Goal: Task Accomplishment & Management: Manage account settings

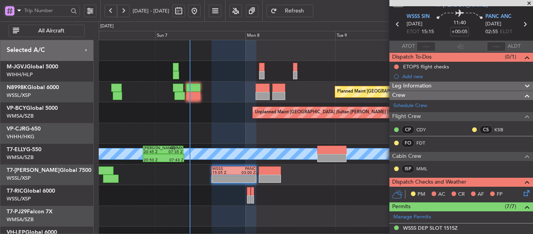
scroll to position [23, 0]
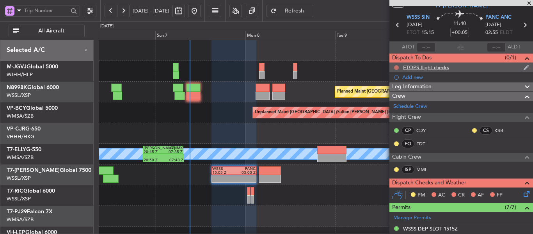
click at [397, 68] on button at bounding box center [396, 67] width 5 height 5
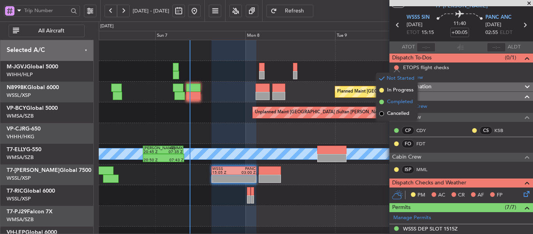
click at [382, 101] on span at bounding box center [381, 102] width 5 height 5
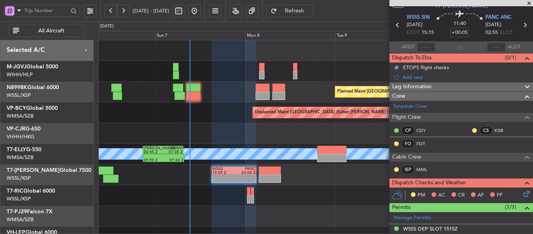
click at [522, 193] on icon at bounding box center [525, 192] width 6 height 6
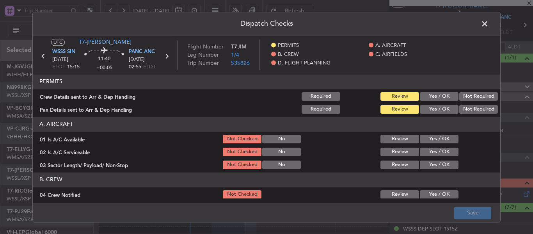
drag, startPoint x: 428, startPoint y: 96, endPoint x: 426, endPoint y: 110, distance: 14.2
click at [427, 96] on button "Yes / OK" at bounding box center [439, 96] width 39 height 9
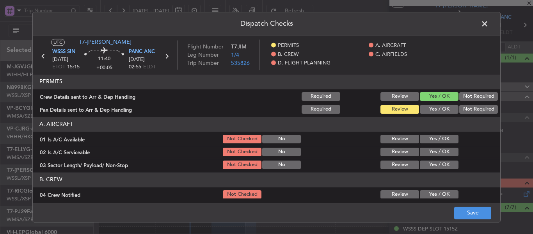
click at [425, 110] on button "Yes / OK" at bounding box center [439, 109] width 39 height 9
click at [430, 141] on button "Yes / OK" at bounding box center [439, 139] width 39 height 9
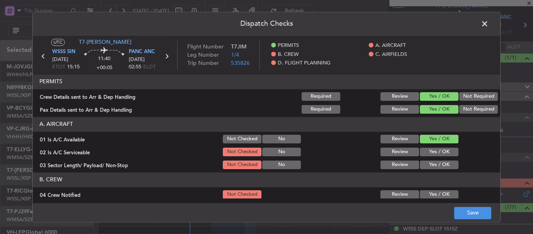
drag, startPoint x: 429, startPoint y: 149, endPoint x: 428, endPoint y: 158, distance: 9.1
click at [429, 149] on button "Yes / OK" at bounding box center [439, 152] width 39 height 9
click at [424, 164] on button "Yes / OK" at bounding box center [439, 164] width 39 height 9
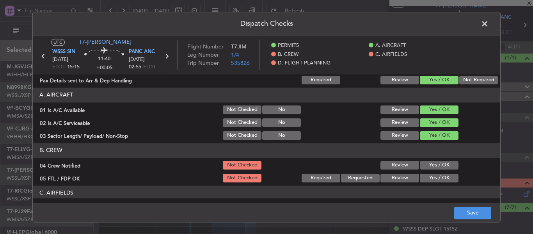
scroll to position [39, 0]
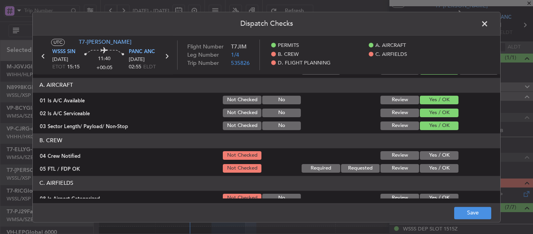
click at [424, 157] on button "Yes / OK" at bounding box center [439, 155] width 39 height 9
click at [423, 169] on button "Yes / OK" at bounding box center [439, 168] width 39 height 9
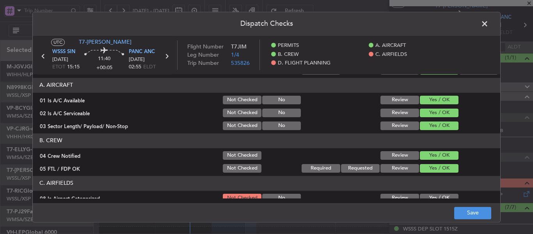
scroll to position [117, 0]
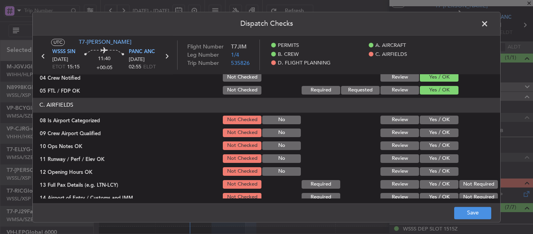
click at [427, 123] on button "Yes / OK" at bounding box center [439, 120] width 39 height 9
click at [423, 129] on button "Yes / OK" at bounding box center [439, 132] width 39 height 9
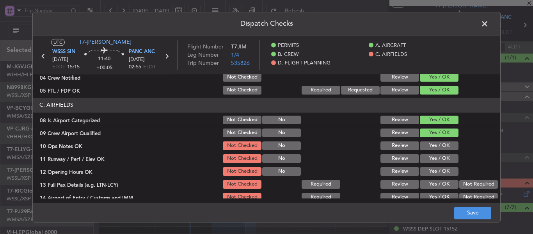
click at [423, 151] on div "Yes / OK" at bounding box center [438, 145] width 39 height 11
click at [424, 148] on button "Yes / OK" at bounding box center [439, 145] width 39 height 9
click at [424, 159] on button "Yes / OK" at bounding box center [439, 158] width 39 height 9
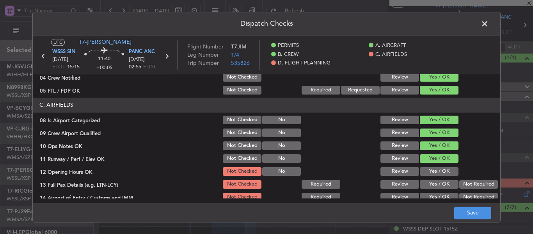
click at [425, 168] on div "Yes / OK" at bounding box center [438, 171] width 39 height 11
click at [424, 176] on div "Yes / OK" at bounding box center [438, 171] width 39 height 11
click at [424, 187] on button "Yes / OK" at bounding box center [439, 184] width 39 height 9
click at [425, 169] on button "Yes / OK" at bounding box center [439, 171] width 39 height 9
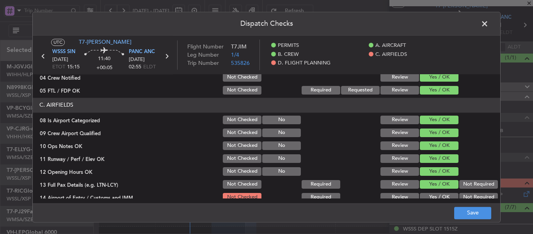
scroll to position [195, 0]
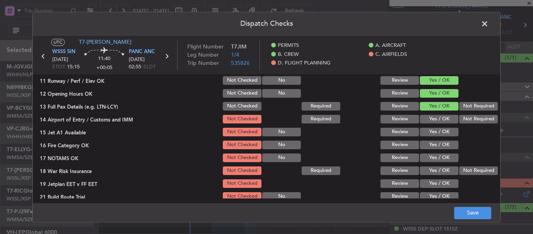
click at [435, 114] on div "Yes / OK" at bounding box center [438, 119] width 39 height 11
click at [434, 113] on section "C. AIRFIELDS 08 Is Airport Categorized Not Checked No Review Yes / OK 09 Crew A…" at bounding box center [267, 117] width 468 height 195
click at [431, 120] on button "Yes / OK" at bounding box center [439, 119] width 39 height 9
click at [429, 130] on button "Yes / OK" at bounding box center [439, 132] width 39 height 9
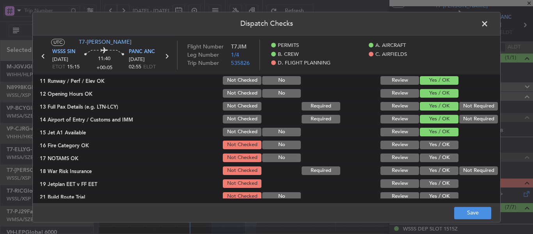
click at [429, 141] on button "Yes / OK" at bounding box center [439, 145] width 39 height 9
click at [427, 155] on button "Yes / OK" at bounding box center [439, 157] width 39 height 9
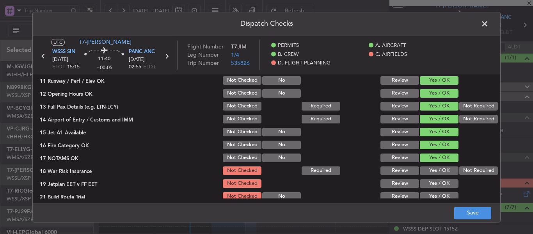
click at [461, 169] on button "Not Required" at bounding box center [478, 170] width 39 height 9
drag, startPoint x: 439, startPoint y: 179, endPoint x: 436, endPoint y: 194, distance: 15.2
click at [438, 180] on button "Yes / OK" at bounding box center [439, 183] width 39 height 9
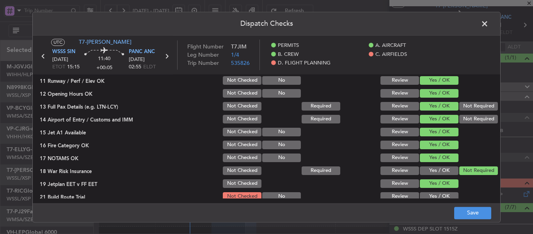
click at [435, 194] on button "Yes / OK" at bounding box center [439, 196] width 39 height 9
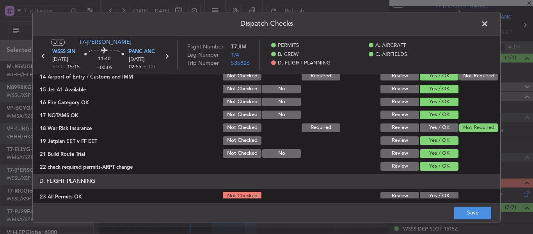
scroll to position [312, 0]
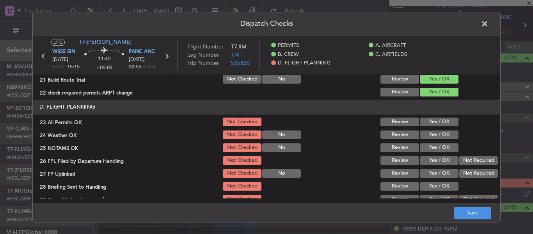
drag, startPoint x: 434, startPoint y: 121, endPoint x: 436, endPoint y: 131, distance: 10.0
click at [433, 121] on button "Yes / OK" at bounding box center [439, 121] width 39 height 9
click at [437, 131] on button "Yes / OK" at bounding box center [439, 134] width 39 height 9
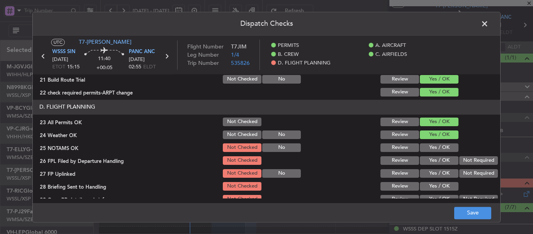
click at [438, 143] on button "Yes / OK" at bounding box center [439, 147] width 39 height 9
click at [438, 151] on button "Yes / OK" at bounding box center [439, 147] width 39 height 9
click at [436, 162] on button "Yes / OK" at bounding box center [439, 160] width 39 height 9
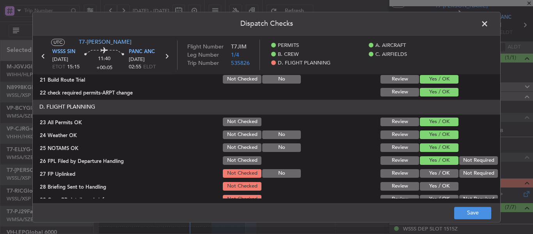
click at [433, 176] on button "Yes / OK" at bounding box center [439, 173] width 39 height 9
click at [429, 191] on div "Yes / OK" at bounding box center [438, 186] width 39 height 11
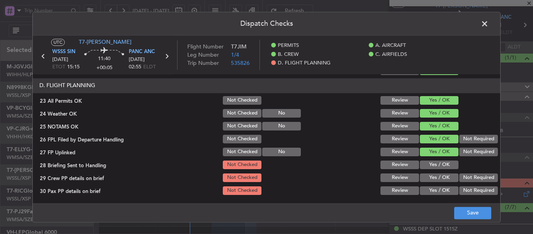
click at [431, 168] on button "Yes / OK" at bounding box center [439, 164] width 39 height 9
click at [429, 182] on div "Yes / OK" at bounding box center [438, 177] width 39 height 11
click at [430, 176] on button "Yes / OK" at bounding box center [439, 177] width 39 height 9
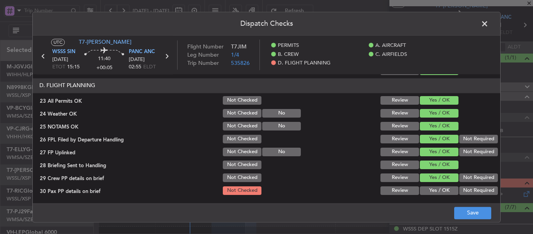
click at [427, 187] on button "Yes / OK" at bounding box center [439, 190] width 39 height 9
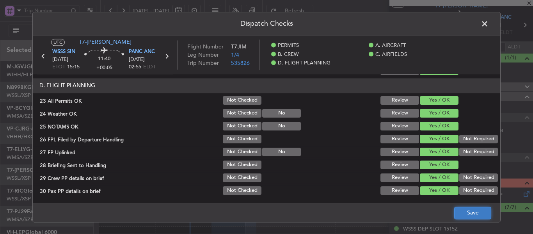
click at [464, 215] on button "Save" at bounding box center [472, 212] width 37 height 12
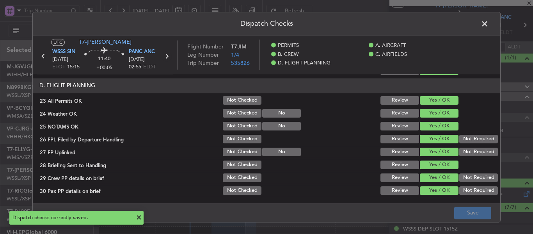
click at [167, 54] on icon at bounding box center [167, 56] width 10 height 10
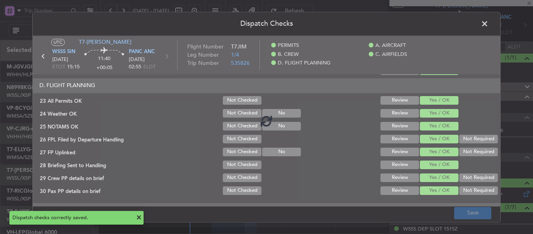
type input "-00:15"
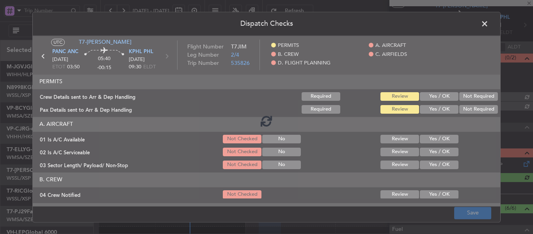
type input "[PERSON_NAME] (LEU)"
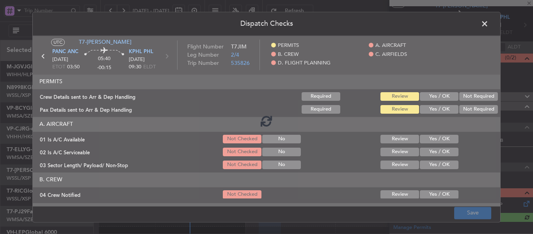
click at [430, 98] on div at bounding box center [267, 121] width 468 height 171
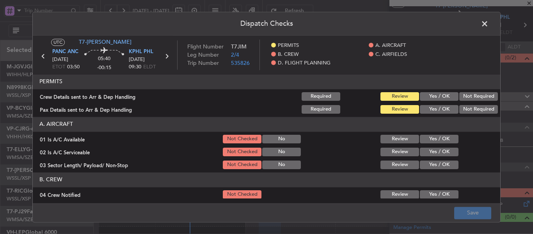
click at [427, 98] on button "Yes / OK" at bounding box center [439, 96] width 39 height 9
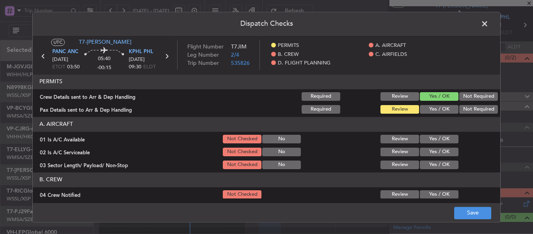
click at [430, 109] on button "Yes / OK" at bounding box center [439, 109] width 39 height 9
click at [424, 141] on button "Yes / OK" at bounding box center [439, 139] width 39 height 9
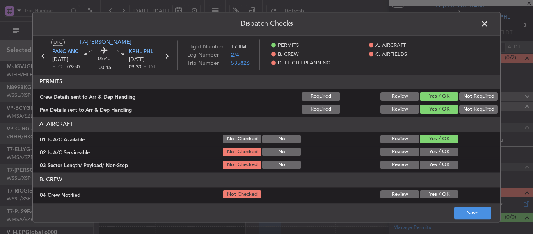
drag, startPoint x: 425, startPoint y: 149, endPoint x: 425, endPoint y: 161, distance: 12.1
click at [425, 152] on button "Yes / OK" at bounding box center [439, 152] width 39 height 9
click at [425, 165] on button "Yes / OK" at bounding box center [439, 164] width 39 height 9
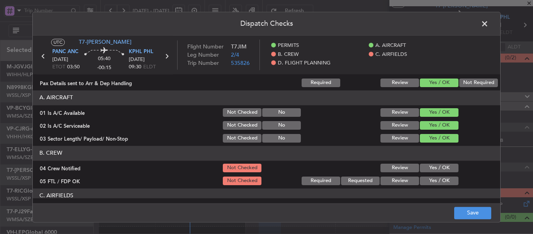
scroll to position [39, 0]
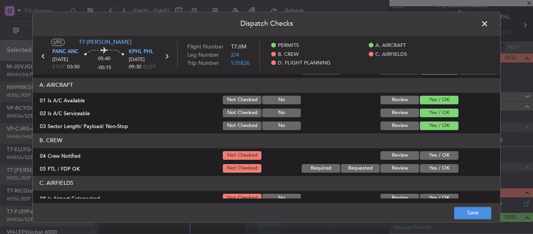
drag, startPoint x: 430, startPoint y: 155, endPoint x: 429, endPoint y: 165, distance: 10.0
click at [429, 155] on button "Yes / OK" at bounding box center [439, 155] width 39 height 9
click at [428, 165] on button "Yes / OK" at bounding box center [439, 168] width 39 height 9
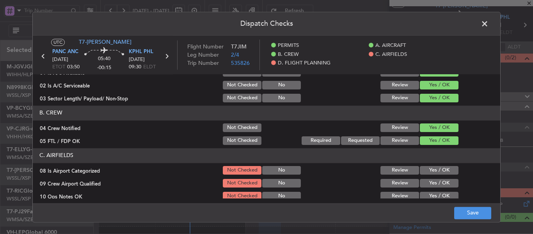
scroll to position [78, 0]
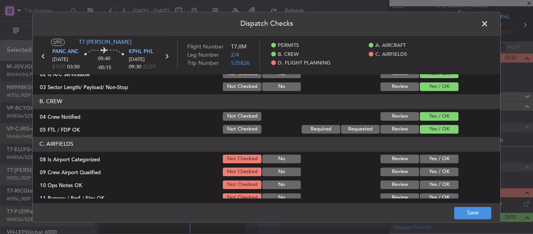
click at [432, 157] on button "Yes / OK" at bounding box center [439, 159] width 39 height 9
click at [428, 171] on button "Yes / OK" at bounding box center [439, 171] width 39 height 9
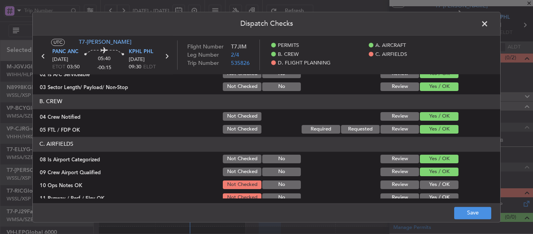
click at [429, 183] on button "Yes / OK" at bounding box center [439, 184] width 39 height 9
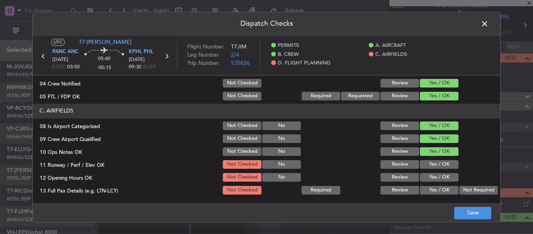
scroll to position [117, 0]
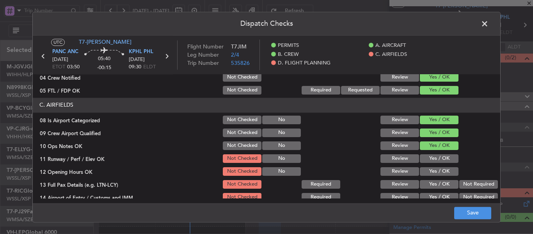
click at [427, 153] on section "C. AIRFIELDS 08 Is Airport Categorized Not Checked No Review Yes / OK 09 Crew A…" at bounding box center [267, 195] width 468 height 195
click at [426, 164] on div "Yes / OK" at bounding box center [438, 158] width 39 height 11
drag, startPoint x: 428, startPoint y: 176, endPoint x: 430, endPoint y: 161, distance: 15.8
click at [428, 176] on div "Yes / OK" at bounding box center [438, 171] width 39 height 11
click at [430, 160] on button "Yes / OK" at bounding box center [439, 158] width 39 height 9
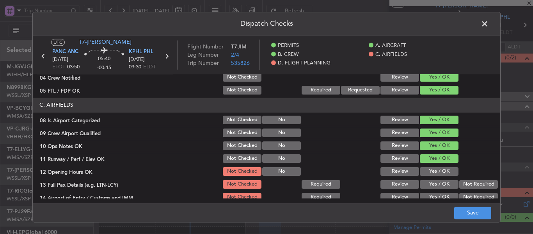
drag, startPoint x: 430, startPoint y: 170, endPoint x: 431, endPoint y: 179, distance: 9.1
click at [430, 171] on button "Yes / OK" at bounding box center [439, 171] width 39 height 9
click at [430, 183] on button "Yes / OK" at bounding box center [439, 184] width 39 height 9
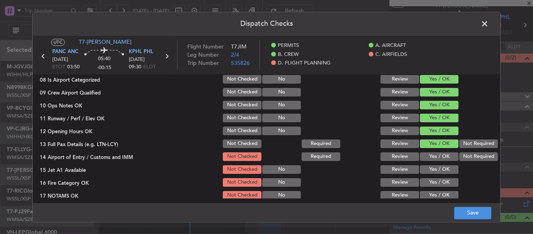
scroll to position [195, 0]
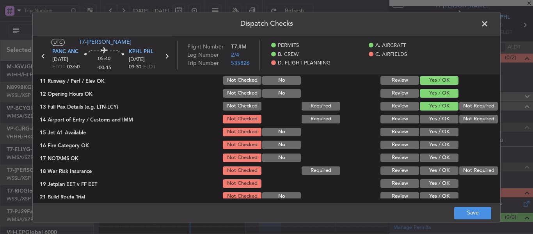
drag, startPoint x: 425, startPoint y: 114, endPoint x: 428, endPoint y: 128, distance: 13.5
click at [424, 114] on div "Yes / OK" at bounding box center [438, 119] width 39 height 11
click at [428, 128] on button "Yes / OK" at bounding box center [439, 132] width 39 height 9
click at [431, 120] on button "Yes / OK" at bounding box center [439, 119] width 39 height 9
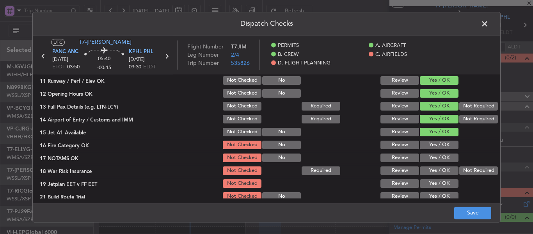
click at [431, 140] on div "Yes / OK" at bounding box center [438, 144] width 39 height 11
click at [431, 149] on div "Yes / OK" at bounding box center [438, 144] width 39 height 11
drag, startPoint x: 431, startPoint y: 155, endPoint x: 432, endPoint y: 142, distance: 12.6
click at [431, 152] on div "Yes / OK" at bounding box center [438, 157] width 39 height 11
drag, startPoint x: 432, startPoint y: 142, endPoint x: 461, endPoint y: 167, distance: 37.9
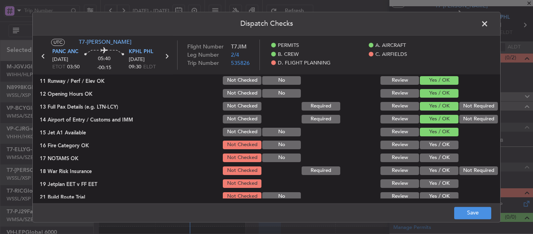
click at [433, 143] on button "Yes / OK" at bounding box center [439, 145] width 39 height 9
click at [464, 170] on button "Not Required" at bounding box center [478, 170] width 39 height 9
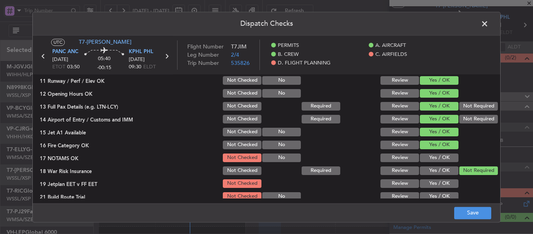
click at [434, 158] on button "Yes / OK" at bounding box center [439, 157] width 39 height 9
drag, startPoint x: 433, startPoint y: 176, endPoint x: 432, endPoint y: 182, distance: 6.7
click at [432, 176] on section "C. AIRFIELDS 08 Is Airport Categorized Not Checked No Review Yes / OK 09 Crew A…" at bounding box center [267, 117] width 468 height 195
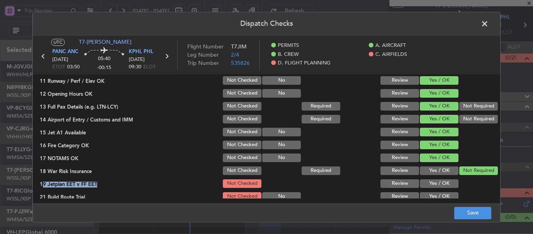
click at [429, 182] on button "Yes / OK" at bounding box center [439, 183] width 39 height 9
click at [426, 192] on button "Yes / OK" at bounding box center [439, 196] width 39 height 9
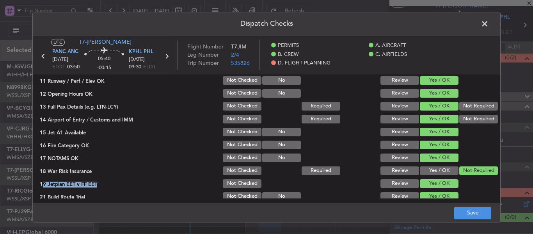
scroll to position [273, 0]
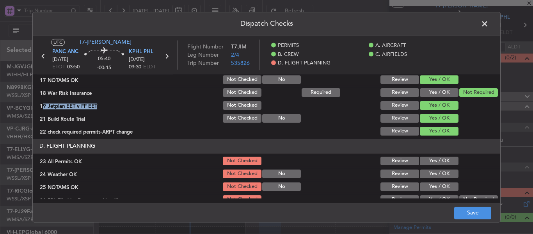
click at [426, 162] on button "Yes / OK" at bounding box center [439, 161] width 39 height 9
click at [427, 171] on button "Yes / OK" at bounding box center [439, 173] width 39 height 9
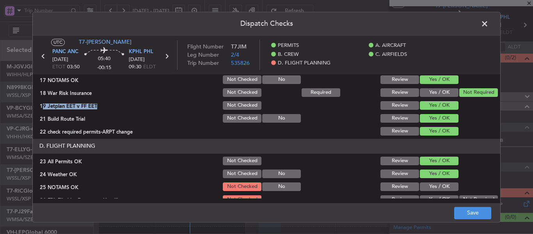
click at [425, 185] on button "Yes / OK" at bounding box center [439, 186] width 39 height 9
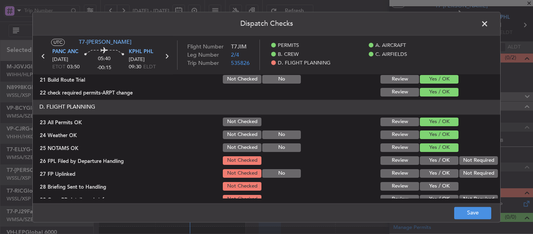
click at [429, 161] on button "Yes / OK" at bounding box center [439, 160] width 39 height 9
click at [429, 171] on button "Yes / OK" at bounding box center [439, 173] width 39 height 9
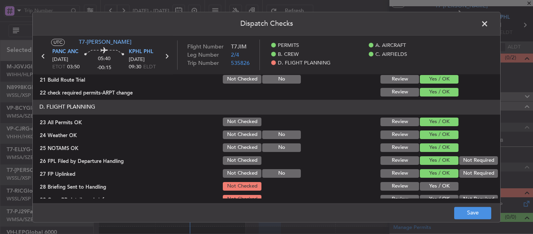
click at [427, 184] on button "Yes / OK" at bounding box center [439, 186] width 39 height 9
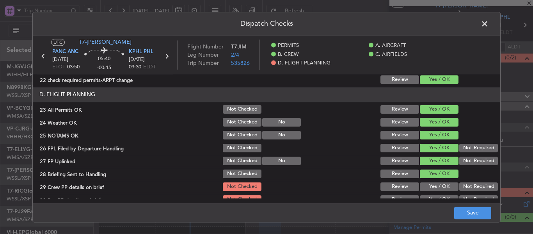
scroll to position [334, 0]
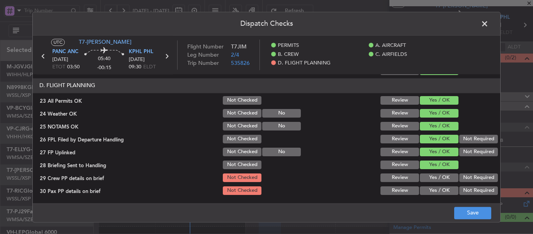
click at [430, 176] on button "Yes / OK" at bounding box center [439, 177] width 39 height 9
click at [430, 183] on div "Yes / OK" at bounding box center [438, 177] width 39 height 11
click at [433, 190] on button "Yes / OK" at bounding box center [439, 190] width 39 height 9
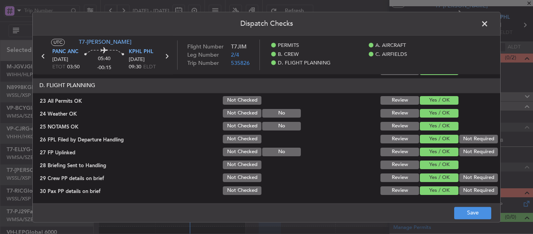
click at [468, 206] on footer "Save" at bounding box center [267, 212] width 468 height 19
click at [468, 207] on button "Save" at bounding box center [472, 212] width 37 height 12
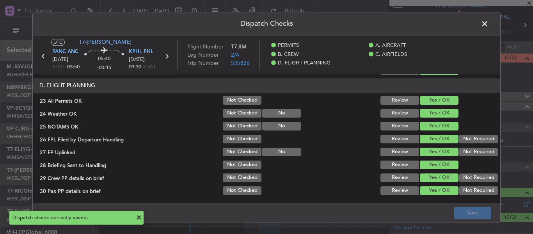
click at [489, 27] on span at bounding box center [489, 26] width 0 height 16
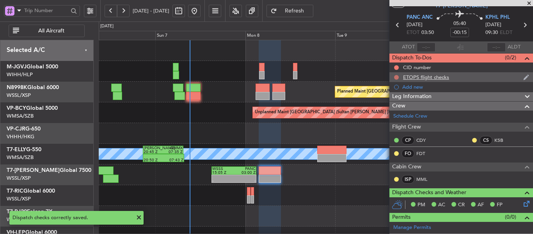
click at [397, 76] on button at bounding box center [396, 77] width 5 height 5
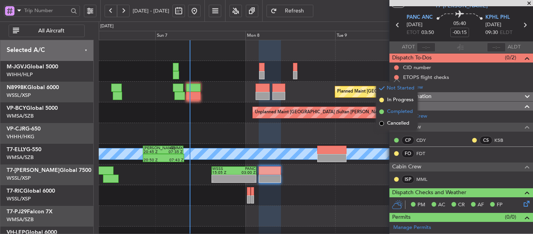
click at [383, 110] on span at bounding box center [381, 111] width 5 height 5
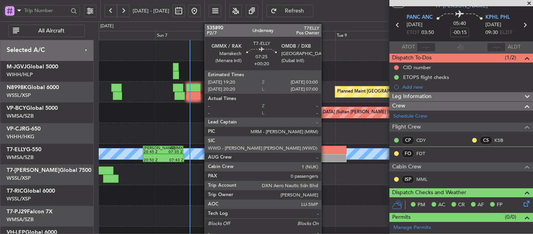
click at [325, 156] on div at bounding box center [331, 158] width 29 height 8
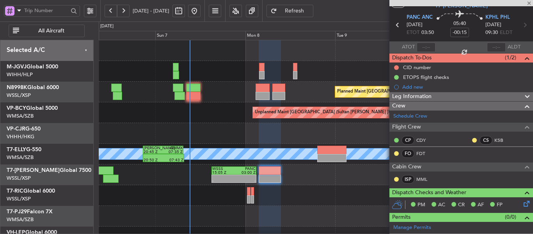
type input "+00:20"
type input "0"
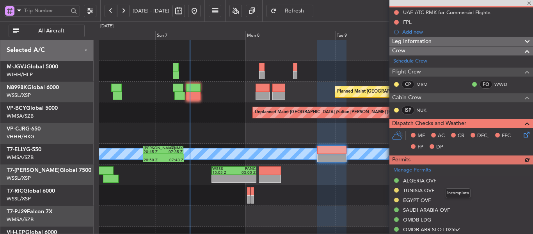
scroll to position [179, 0]
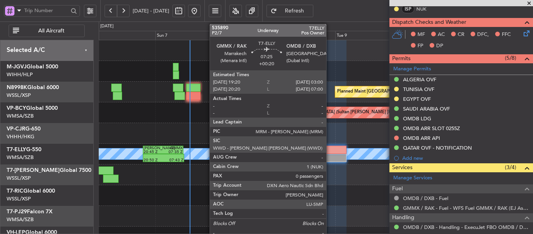
click at [329, 154] on div at bounding box center [331, 158] width 29 height 8
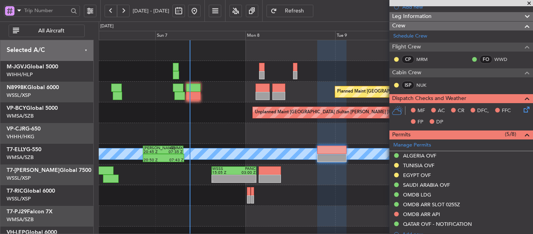
scroll to position [195, 0]
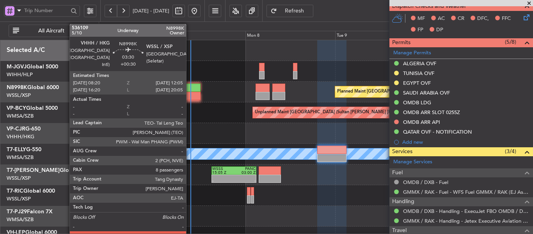
click at [190, 96] on div at bounding box center [193, 96] width 14 height 8
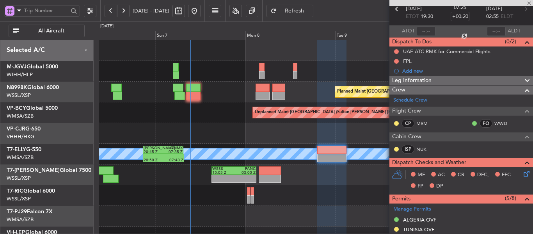
scroll to position [13, 0]
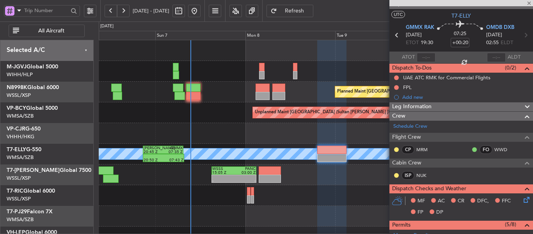
type input "+00:30"
type input "8"
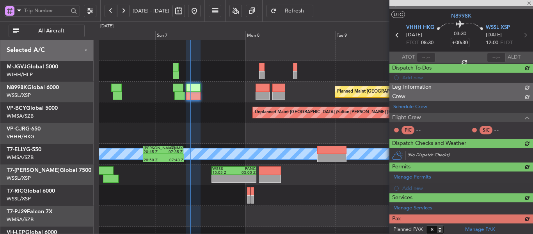
scroll to position [0, 0]
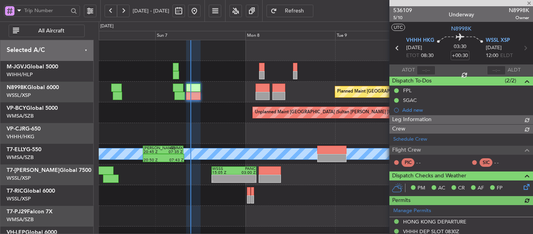
type input "[PERSON_NAME] (HHAFI)"
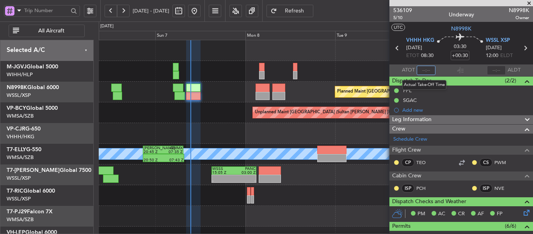
click at [426, 68] on input "text" at bounding box center [426, 70] width 19 height 9
click at [444, 72] on section "ATOT 0921 ALDT" at bounding box center [462, 70] width 144 height 12
type input "09:21"
click at [450, 98] on body "[DATE] - [DATE] Refresh Quick Links All Aircraft Planned Maint [GEOGRAPHIC_DATA…" at bounding box center [266, 117] width 533 height 234
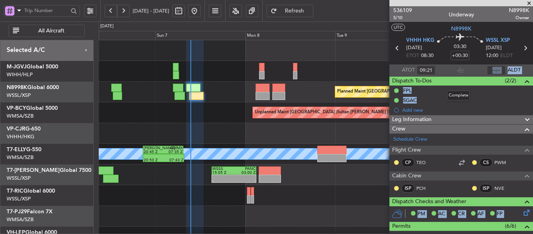
click at [450, 98] on div "Complete" at bounding box center [458, 96] width 23 height 10
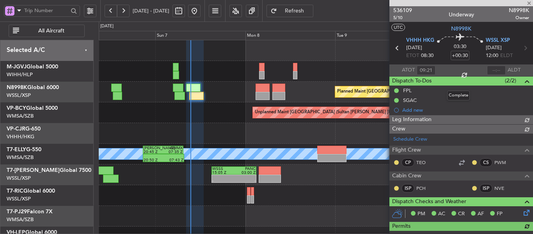
type input "[PERSON_NAME] (HHAFI)"
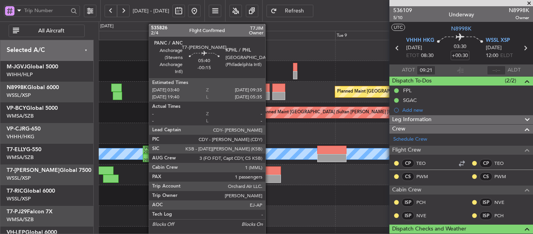
click at [269, 174] on div at bounding box center [270, 170] width 22 height 8
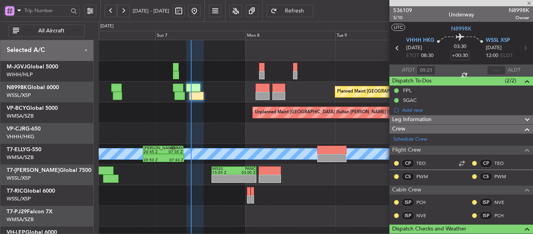
type input "-00:15"
type input "1"
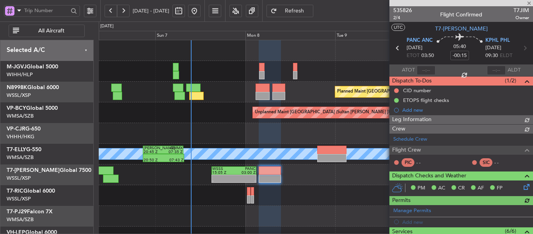
type input "[PERSON_NAME] (LEU)"
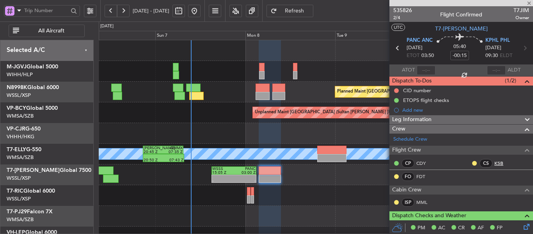
click at [494, 162] on link "KSB" at bounding box center [503, 163] width 18 height 7
click at [422, 178] on link "FDT" at bounding box center [425, 176] width 18 height 7
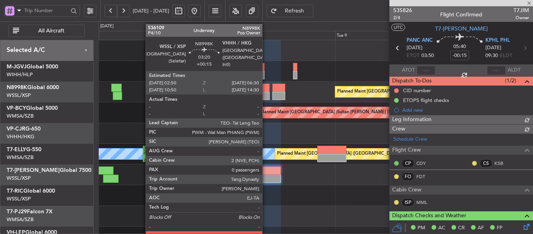
type input "[PERSON_NAME] (LEU)"
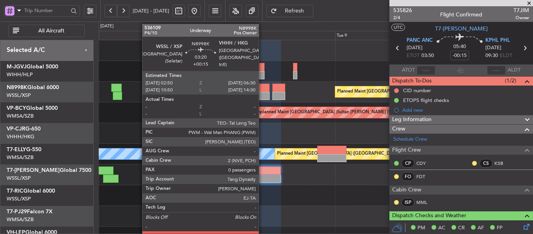
click at [262, 96] on div at bounding box center [263, 96] width 14 height 8
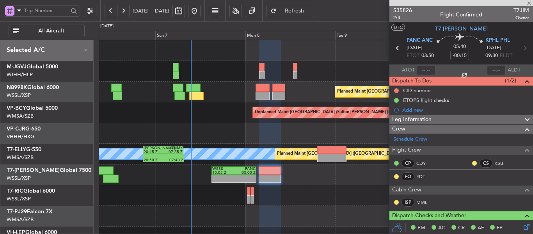
type input "+00:15"
type input "0"
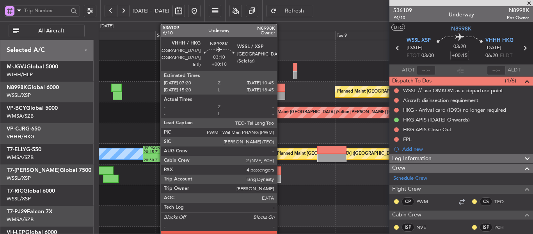
click at [281, 92] on div at bounding box center [278, 96] width 13 height 8
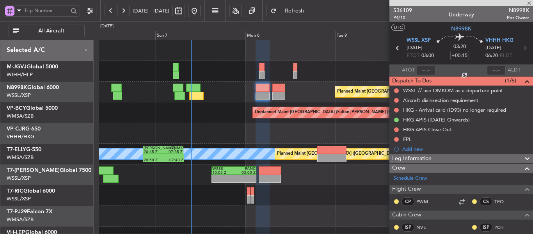
type input "+00:10"
type input "4"
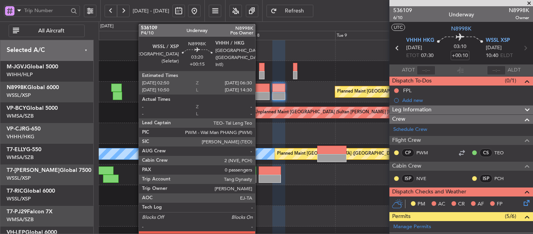
click at [259, 90] on div at bounding box center [263, 88] width 14 height 8
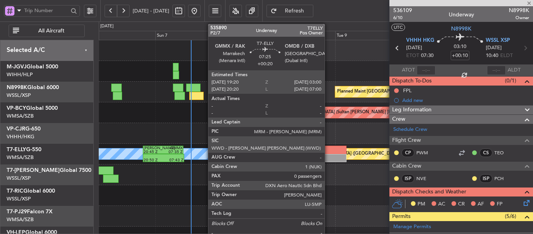
click at [328, 150] on div at bounding box center [331, 150] width 29 height 8
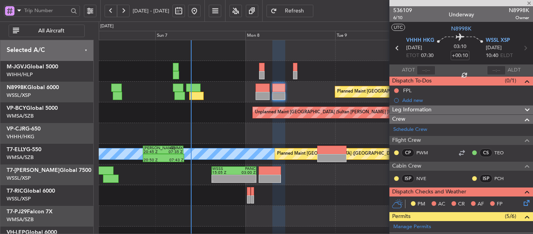
type input "+00:20"
type input "0"
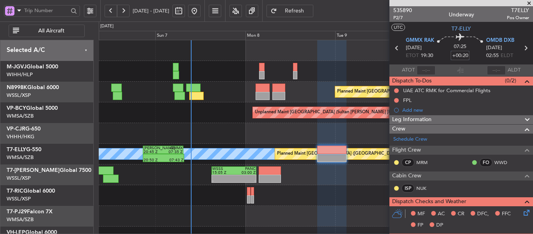
click at [461, 54] on input "+00:20" at bounding box center [460, 55] width 19 height 9
click at [443, 46] on div "07:25 25" at bounding box center [460, 48] width 52 height 29
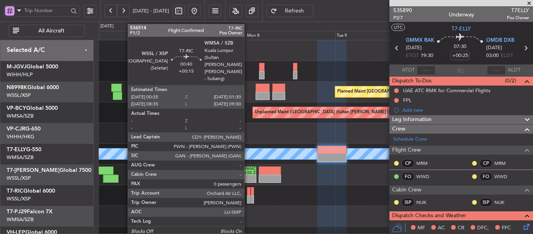
click at [247, 196] on div at bounding box center [249, 199] width 4 height 8
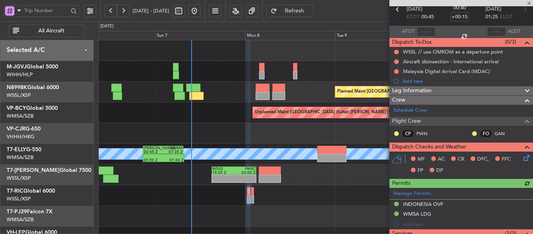
scroll to position [117, 0]
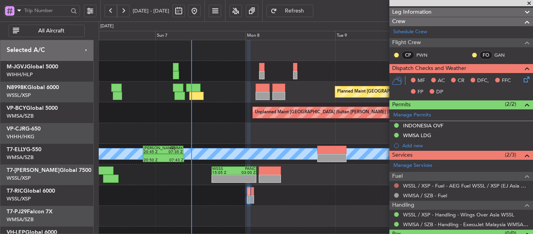
click at [398, 183] on button at bounding box center [396, 185] width 5 height 5
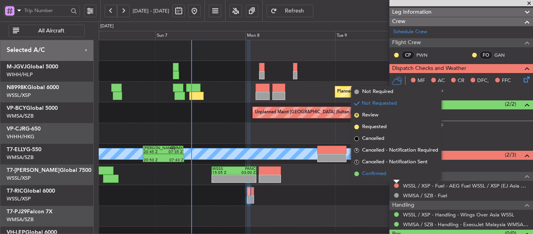
click at [357, 173] on span at bounding box center [356, 173] width 5 height 5
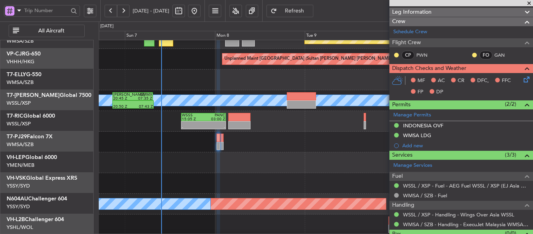
scroll to position [32, 0]
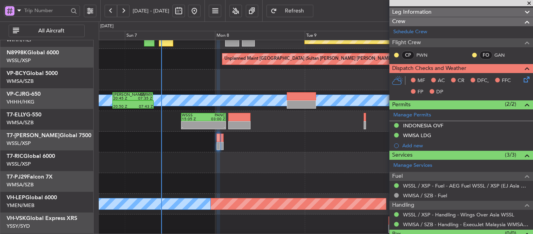
click at [276, 152] on div at bounding box center [316, 142] width 434 height 21
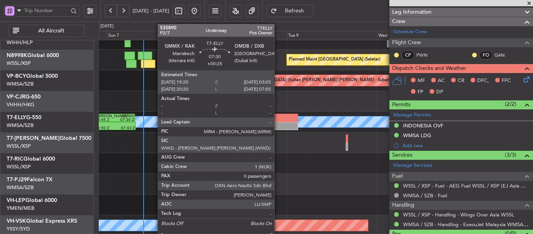
click at [278, 120] on div at bounding box center [283, 118] width 29 height 8
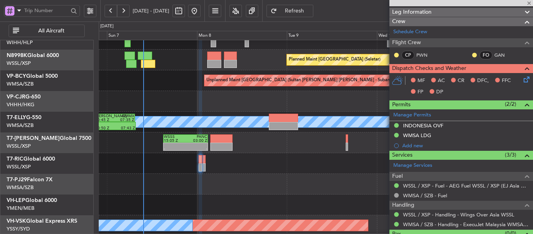
type input "+00:25"
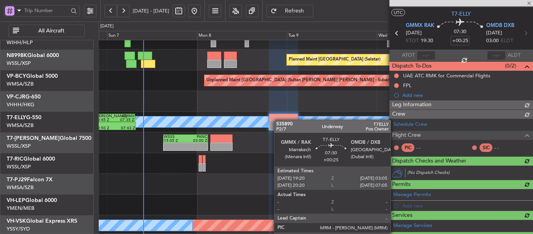
scroll to position [107, 0]
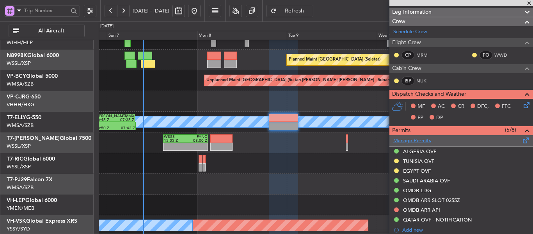
click at [410, 141] on link "Manage Permits" at bounding box center [412, 141] width 38 height 8
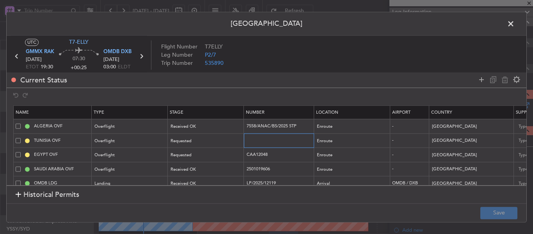
click at [261, 141] on input "text" at bounding box center [280, 140] width 68 height 7
paste input "DGAC 25/189OB/09"
type input "DGAC 25/189OB/09"
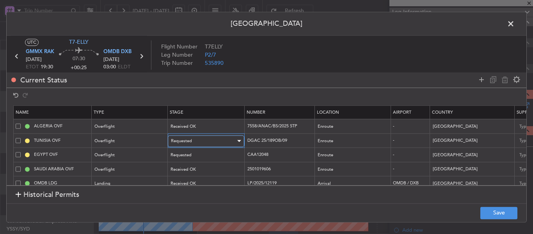
click at [207, 146] on div "Requested" at bounding box center [203, 141] width 65 height 12
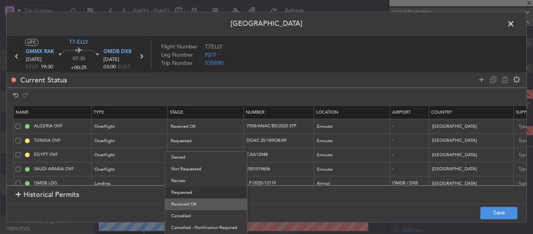
click at [193, 201] on span "Received OK" at bounding box center [205, 204] width 69 height 12
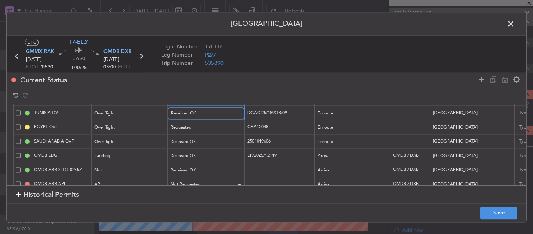
scroll to position [39, 0]
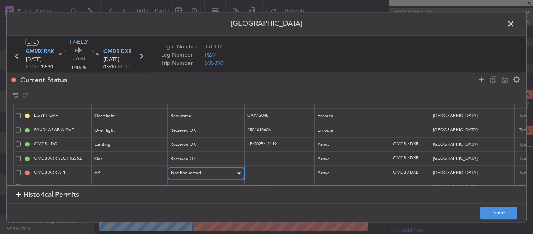
click at [192, 175] on span "Not Requested" at bounding box center [186, 173] width 30 height 6
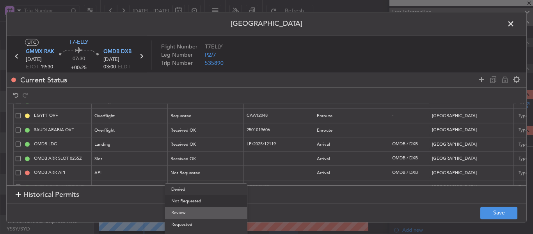
drag, startPoint x: 190, startPoint y: 222, endPoint x: 192, endPoint y: 215, distance: 7.0
click at [192, 215] on div "Denied Not Requested Review Requested Received OK Cancelled Cancelled - Notific…" at bounding box center [206, 230] width 83 height 94
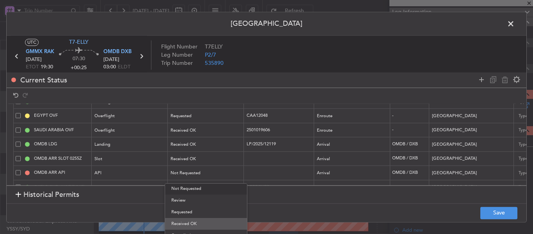
click at [193, 222] on span "Received OK" at bounding box center [205, 224] width 69 height 12
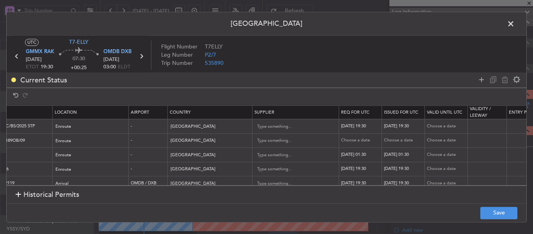
scroll to position [0, 309]
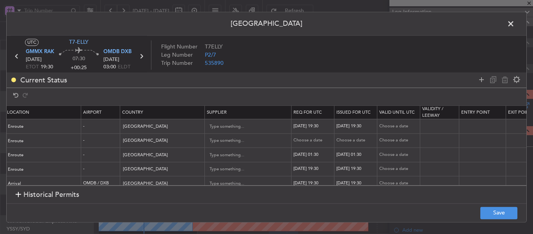
click at [308, 140] on div "Choose a date" at bounding box center [313, 140] width 41 height 7
select select "9"
select select "2025"
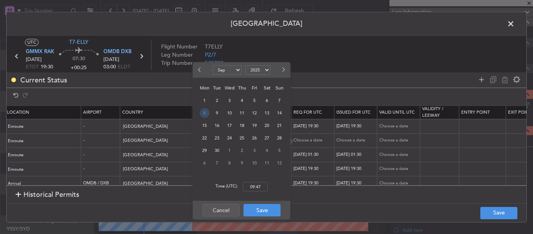
click at [206, 116] on span "8" at bounding box center [205, 113] width 10 height 10
click at [254, 184] on input "00:00" at bounding box center [255, 186] width 25 height 9
type input "19:30"
click at [251, 212] on button "Save" at bounding box center [262, 210] width 37 height 12
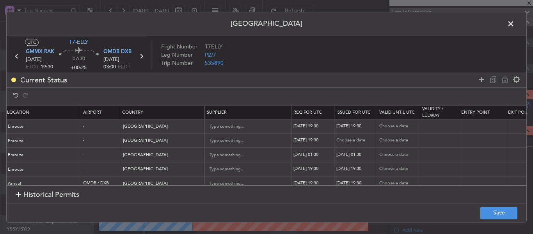
click at [347, 138] on div "Choose a date" at bounding box center [356, 140] width 41 height 7
select select "9"
select select "2025"
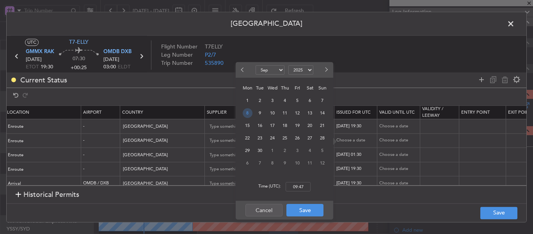
click at [248, 114] on span "8" at bounding box center [248, 113] width 10 height 10
click at [301, 188] on input "00:00" at bounding box center [298, 186] width 25 height 9
type input "19:30"
click at [311, 213] on button "Save" at bounding box center [304, 210] width 37 height 12
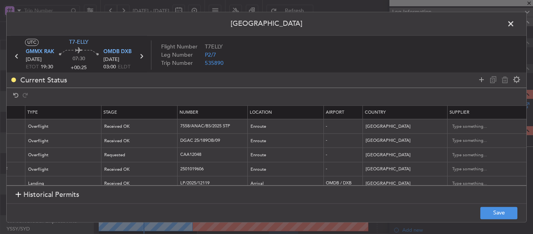
scroll to position [0, 0]
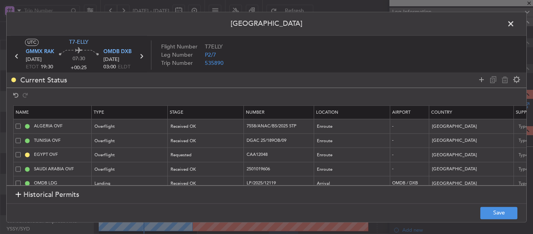
click at [475, 220] on footer "Save" at bounding box center [267, 212] width 520 height 19
click at [482, 215] on button "Save" at bounding box center [498, 212] width 37 height 12
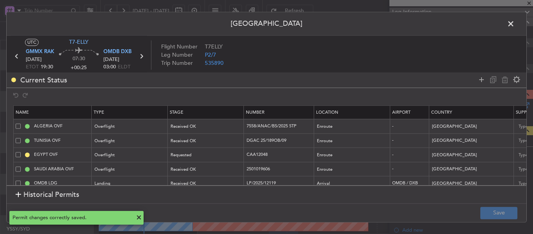
click at [515, 25] on span at bounding box center [515, 26] width 0 height 16
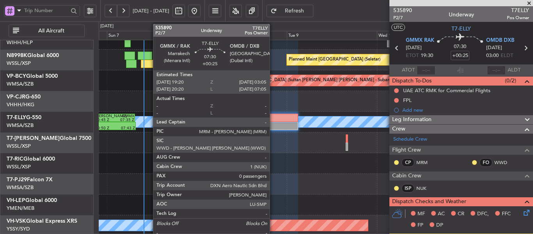
click at [273, 121] on div at bounding box center [283, 118] width 29 height 8
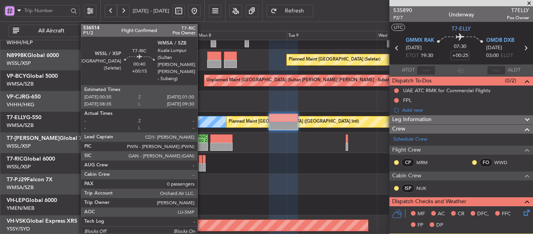
click at [201, 167] on div at bounding box center [201, 167] width 4 height 8
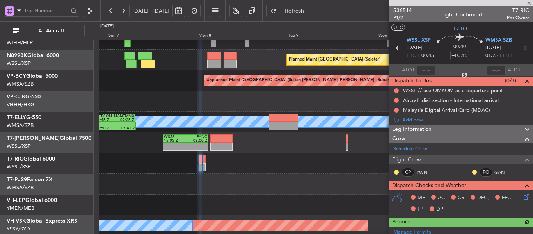
click at [408, 11] on span "536514" at bounding box center [402, 10] width 19 height 8
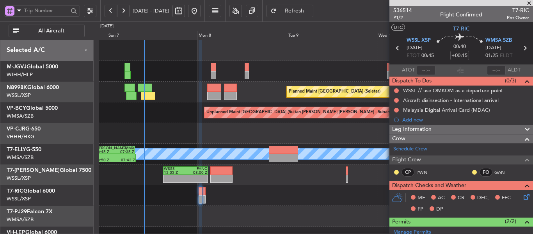
click at [311, 11] on span "Refresh" at bounding box center [295, 10] width 32 height 5
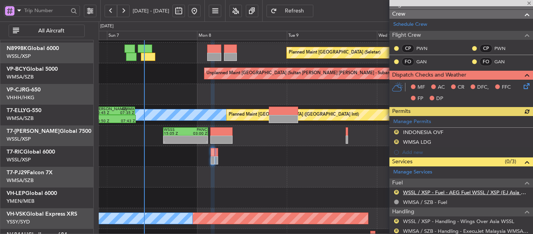
scroll to position [148, 0]
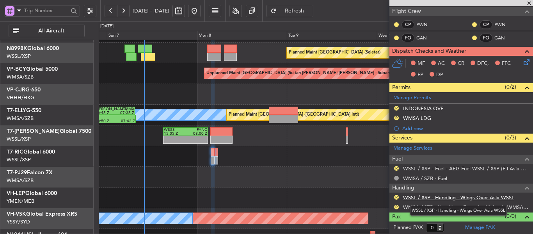
click at [484, 197] on link "WSSL / XSP - Handling - Wings Over Asia WSSL" at bounding box center [458, 197] width 111 height 7
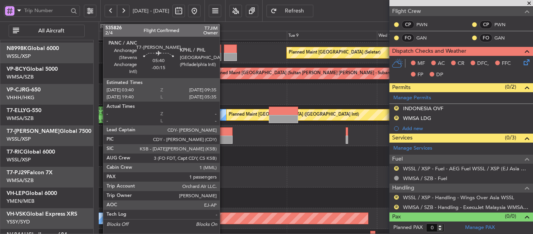
click at [223, 135] on div at bounding box center [221, 139] width 22 height 8
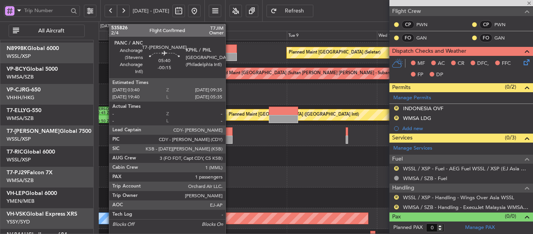
type input "-00:15"
type input "1"
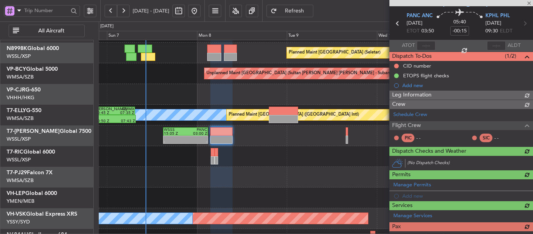
scroll to position [139, 0]
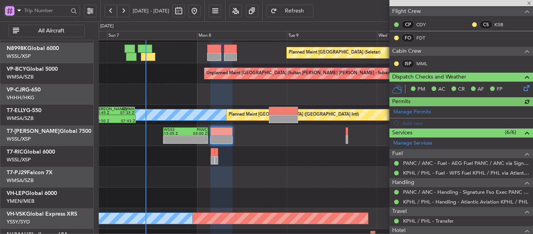
type input "[PERSON_NAME] (LEU)"
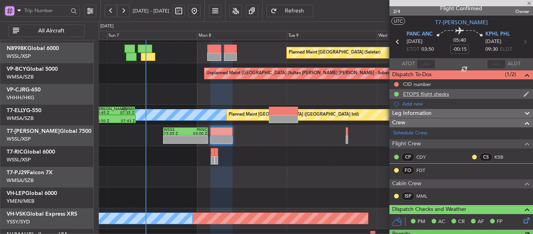
scroll to position [0, 0]
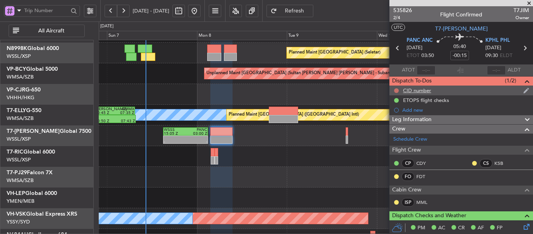
click at [395, 90] on button at bounding box center [396, 90] width 5 height 5
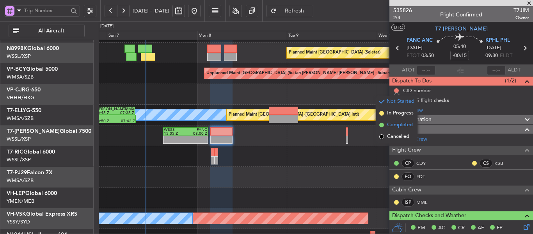
click at [381, 125] on span at bounding box center [381, 125] width 5 height 5
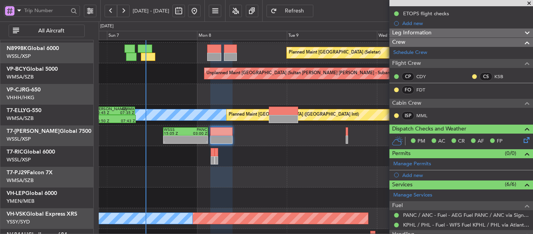
scroll to position [72, 0]
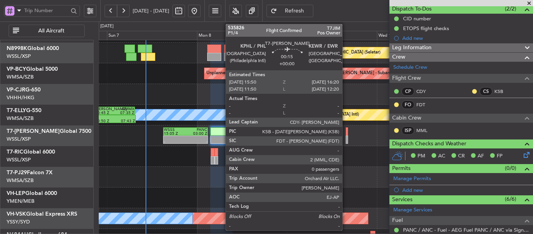
click at [346, 135] on div at bounding box center [347, 139] width 2 height 8
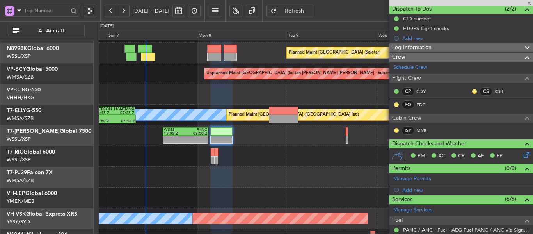
type input "0"
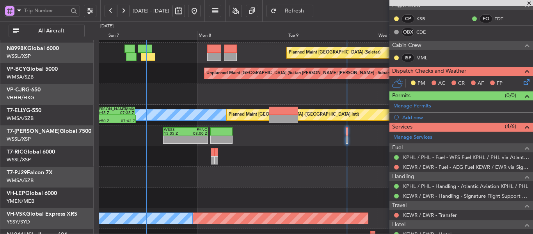
scroll to position [146, 0]
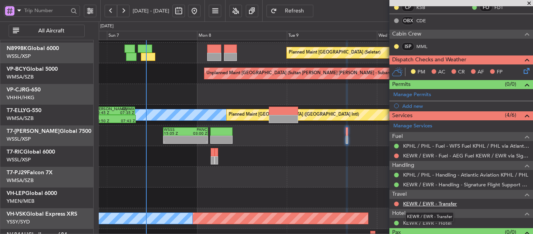
click at [438, 204] on link "KEWR / EWR - Transfer" at bounding box center [430, 203] width 54 height 7
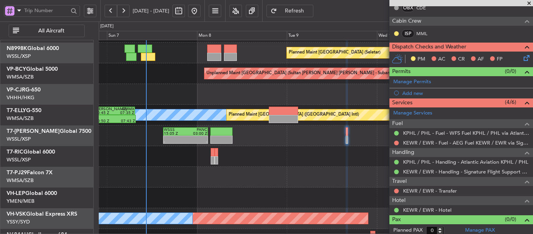
scroll to position [162, 0]
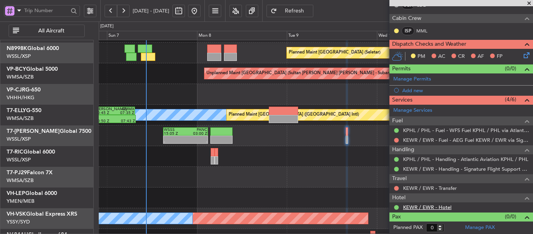
click at [433, 208] on link "KEWR / EWR - Hotel" at bounding box center [427, 207] width 48 height 7
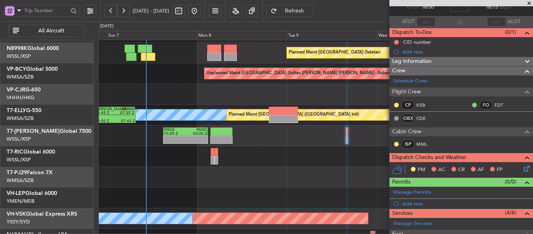
scroll to position [44, 0]
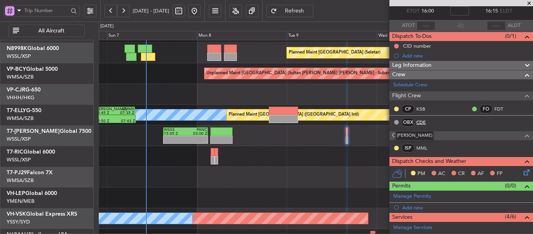
click at [421, 124] on link "CDE" at bounding box center [425, 122] width 18 height 7
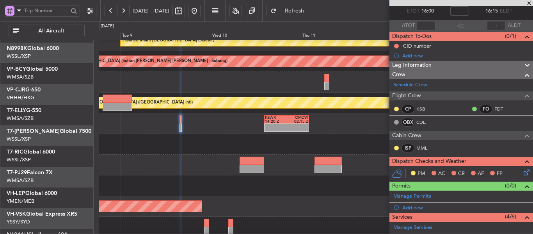
scroll to position [51, 0]
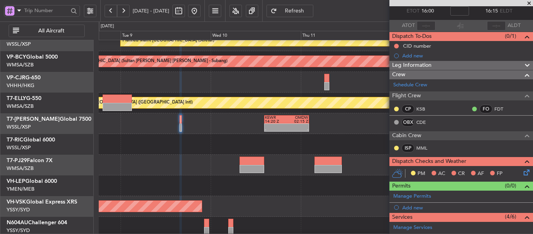
click at [153, 151] on div at bounding box center [316, 144] width 434 height 21
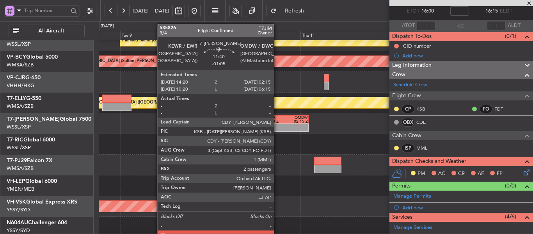
click at [277, 125] on div at bounding box center [276, 126] width 22 height 4
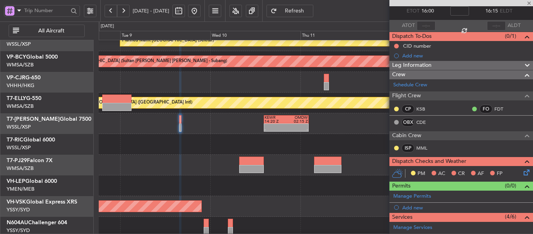
type input "-01:05"
type input "2"
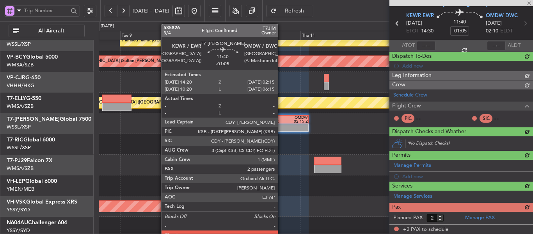
scroll to position [44, 0]
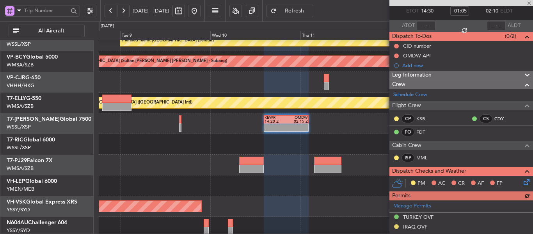
click at [494, 119] on link "CDY" at bounding box center [503, 118] width 18 height 7
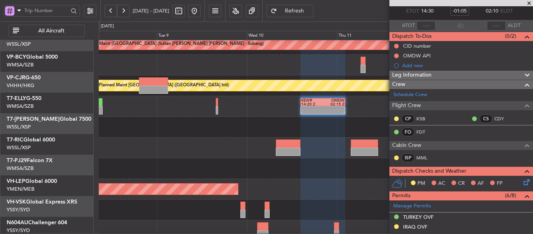
scroll to position [75, 0]
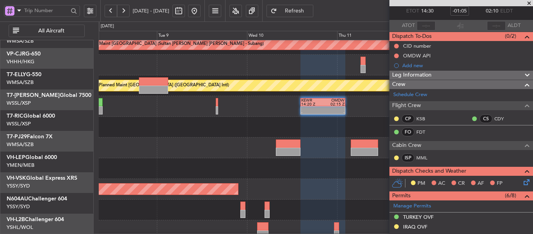
click at [339, 82] on div "Unplanned Maint [GEOGRAPHIC_DATA] (Sultan [PERSON_NAME] [PERSON_NAME] - Subang)…" at bounding box center [316, 106] width 434 height 269
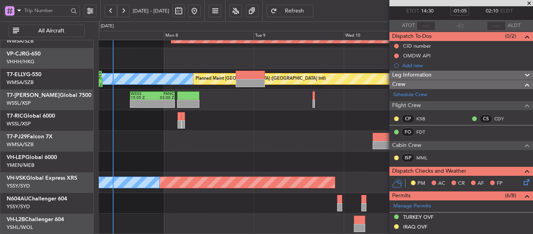
click at [229, 107] on div "Unplanned Maint [GEOGRAPHIC_DATA] (Sultan [PERSON_NAME] [PERSON_NAME] - Subang)…" at bounding box center [316, 99] width 434 height 269
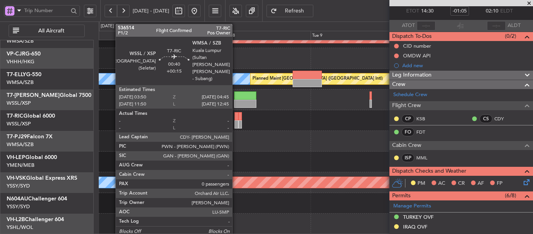
click at [236, 120] on div at bounding box center [237, 116] width 4 height 8
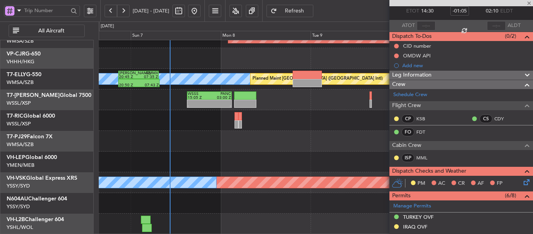
type input "+00:15"
type input "0"
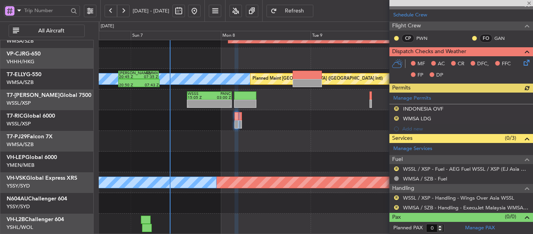
scroll to position [134, 0]
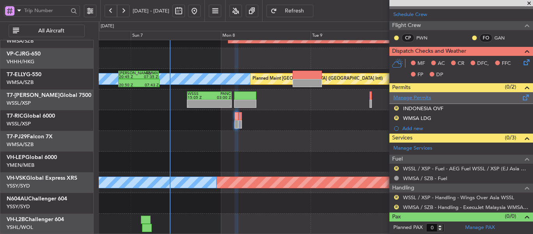
click at [425, 100] on link "Manage Permits" at bounding box center [412, 98] width 38 height 8
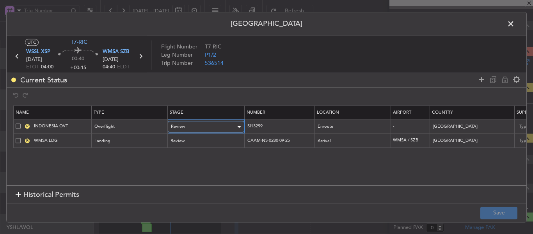
click at [184, 124] on span "Review" at bounding box center [178, 127] width 14 height 6
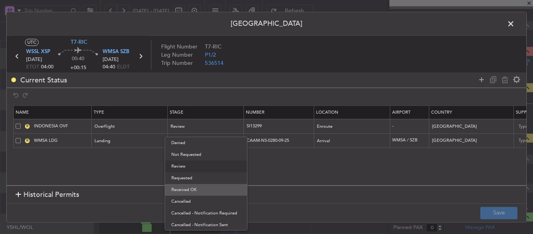
click at [189, 186] on span "Received OK" at bounding box center [205, 190] width 69 height 12
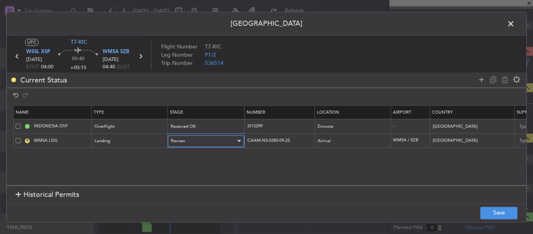
click at [201, 139] on div "Review" at bounding box center [203, 141] width 65 height 12
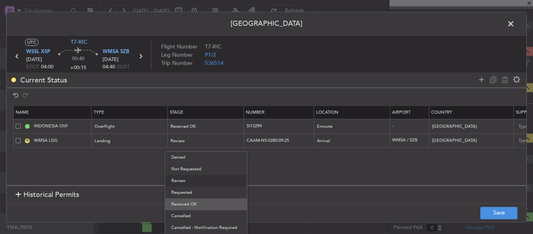
click at [197, 206] on span "Received OK" at bounding box center [205, 204] width 69 height 12
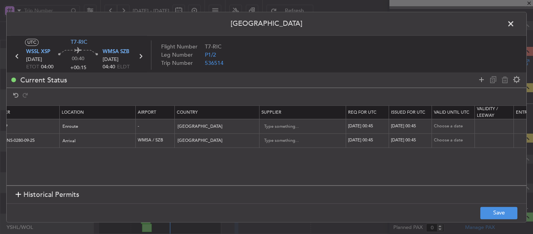
scroll to position [0, 256]
click at [377, 130] on td "[DATE] 00:45" at bounding box center [366, 126] width 43 height 14
click at [372, 125] on div "[DATE] 00:45" at bounding box center [367, 126] width 41 height 7
select select "9"
select select "2025"
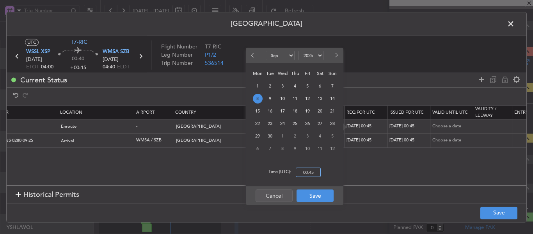
click at [306, 169] on input "00:45" at bounding box center [308, 171] width 25 height 9
type input "04:00"
click at [308, 200] on button "Save" at bounding box center [315, 195] width 37 height 12
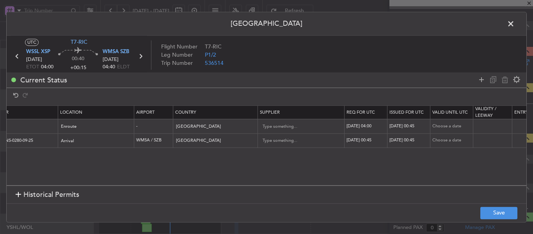
click at [414, 126] on div "[DATE] 00:45" at bounding box center [410, 126] width 41 height 7
select select "9"
select select "2025"
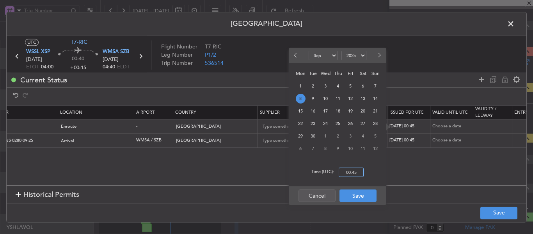
click at [359, 168] on input "00:45" at bounding box center [351, 171] width 25 height 9
type input "04:00"
click at [356, 198] on button "Save" at bounding box center [358, 195] width 37 height 12
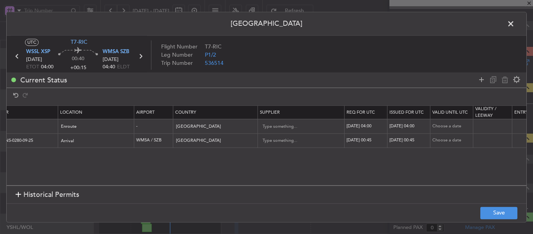
click at [366, 140] on div "[DATE] 00:45" at bounding box center [367, 140] width 41 height 7
select select "9"
select select "2025"
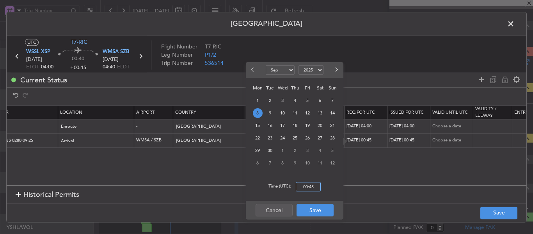
click at [311, 184] on input "00:45" at bounding box center [308, 186] width 25 height 9
type input "04:00"
click at [304, 213] on button "Save" at bounding box center [315, 210] width 37 height 12
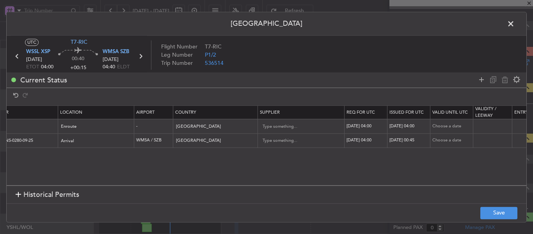
click at [409, 138] on div "[DATE] 00:45" at bounding box center [410, 140] width 41 height 7
select select "9"
select select "2025"
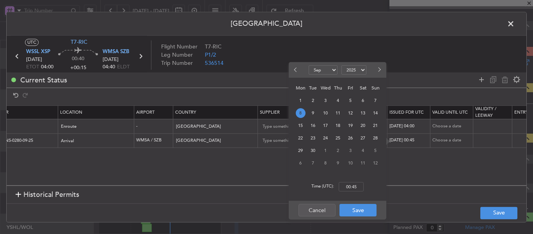
click at [349, 181] on div "Time (UTC): 00:45" at bounding box center [338, 187] width 98 height 28
click at [348, 188] on input "00:45" at bounding box center [351, 186] width 25 height 9
type input "04:00"
click at [354, 208] on button "Save" at bounding box center [358, 210] width 37 height 12
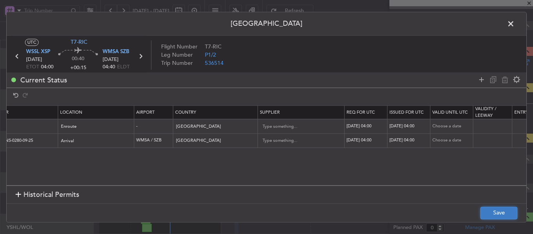
click at [497, 213] on button "Save" at bounding box center [498, 212] width 37 height 12
click at [142, 59] on icon at bounding box center [140, 56] width 10 height 10
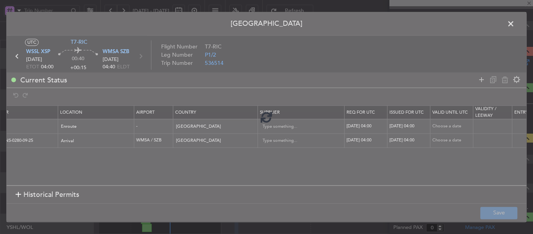
type input "+00:10"
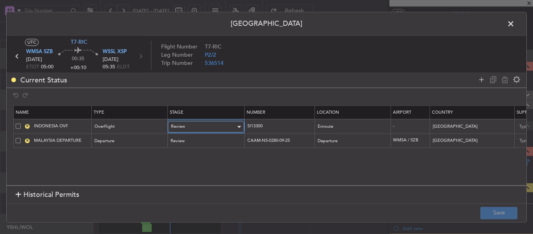
click at [208, 126] on div "Review" at bounding box center [203, 127] width 65 height 12
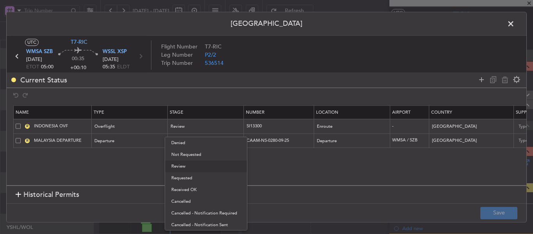
drag, startPoint x: 203, startPoint y: 186, endPoint x: 203, endPoint y: 161, distance: 25.0
click at [203, 186] on span "Received OK" at bounding box center [205, 190] width 69 height 12
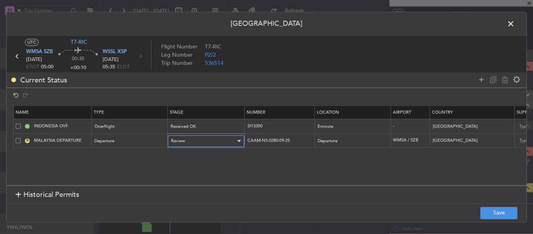
click at [205, 141] on div "Review" at bounding box center [203, 141] width 65 height 12
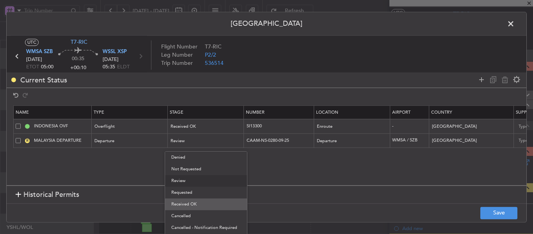
click at [197, 201] on span "Received OK" at bounding box center [205, 204] width 69 height 12
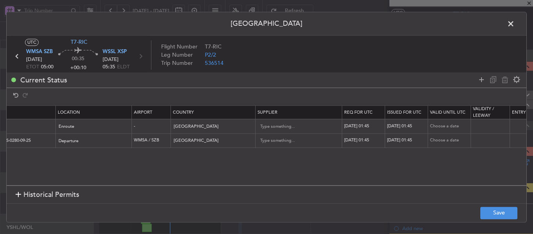
scroll to position [0, 264]
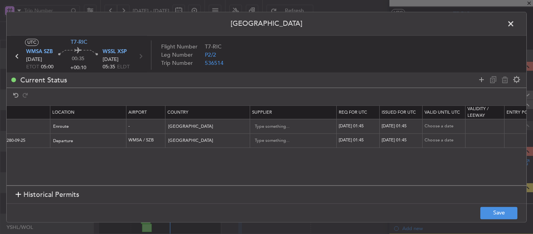
click at [371, 126] on div "[DATE] 01:45" at bounding box center [359, 126] width 41 height 7
select select "9"
select select "2025"
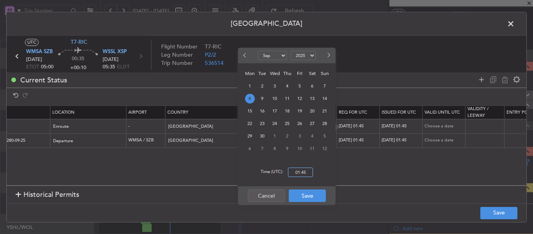
click at [303, 176] on input "01:45" at bounding box center [300, 171] width 25 height 9
type input "05:00"
drag, startPoint x: 302, startPoint y: 196, endPoint x: 314, endPoint y: 184, distance: 16.3
click at [302, 196] on button "Save" at bounding box center [307, 195] width 37 height 12
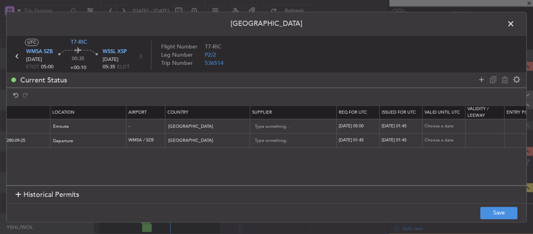
click at [398, 124] on div "[DATE] 01:45" at bounding box center [402, 126] width 41 height 7
select select "9"
select select "2025"
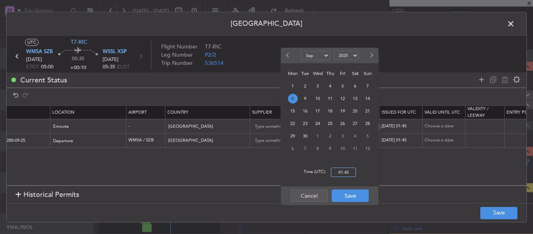
click at [345, 176] on input "01:45" at bounding box center [343, 171] width 25 height 9
type input "05:00"
click at [346, 199] on button "Save" at bounding box center [350, 195] width 37 height 12
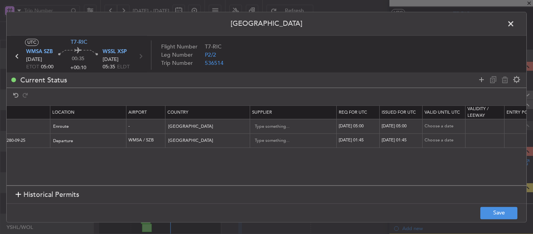
click at [361, 139] on div "[DATE] 01:45" at bounding box center [359, 140] width 41 height 7
select select "9"
select select "2025"
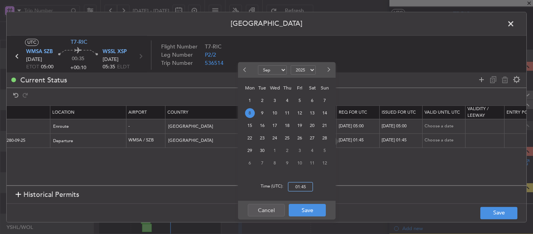
click at [302, 182] on input "01:45" at bounding box center [300, 186] width 25 height 9
type input "05:00"
drag, startPoint x: 307, startPoint y: 210, endPoint x: 344, endPoint y: 174, distance: 52.4
click at [306, 210] on button "Save" at bounding box center [307, 210] width 37 height 12
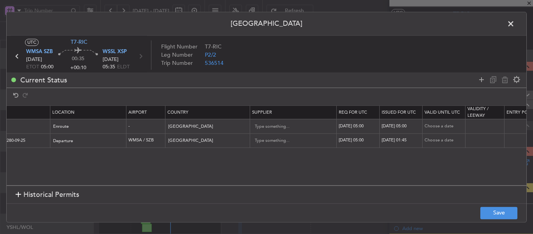
click at [404, 141] on div "[DATE] 01:45" at bounding box center [402, 140] width 41 height 7
select select "9"
select select "2025"
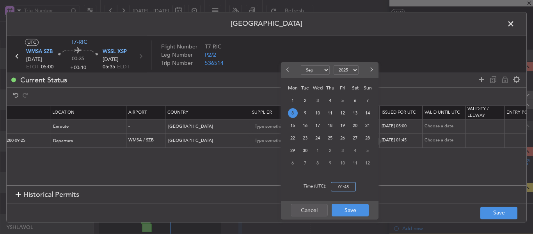
click at [340, 185] on input "01:45" at bounding box center [343, 186] width 25 height 9
type input "05:00"
click at [343, 210] on button "Save" at bounding box center [350, 210] width 37 height 12
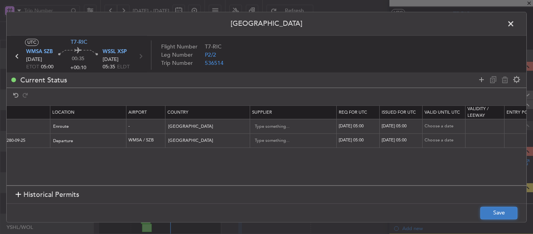
click at [491, 215] on button "Save" at bounding box center [498, 212] width 37 height 12
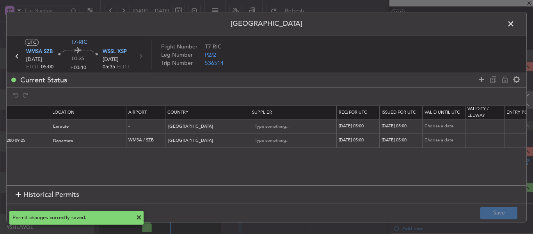
click at [515, 23] on span at bounding box center [515, 26] width 0 height 16
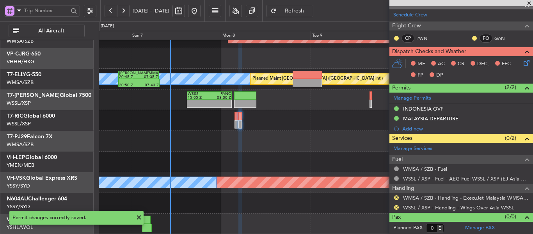
scroll to position [115, 0]
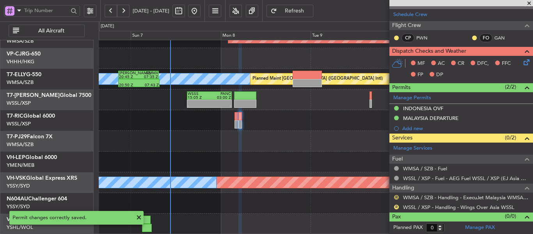
click at [397, 197] on button "R" at bounding box center [396, 197] width 5 height 5
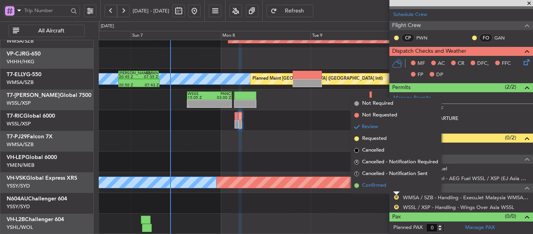
click at [358, 184] on span at bounding box center [356, 185] width 5 height 5
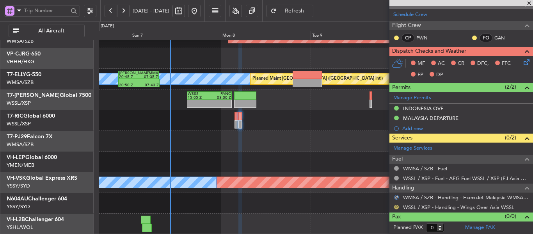
click at [395, 206] on button "R" at bounding box center [396, 207] width 5 height 5
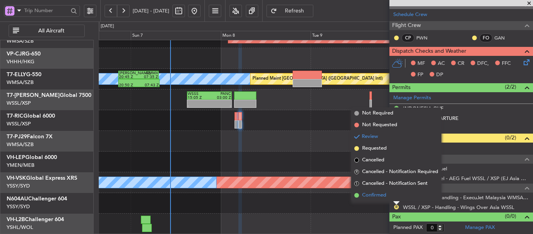
click at [354, 195] on li "Confirmed" at bounding box center [396, 195] width 90 height 12
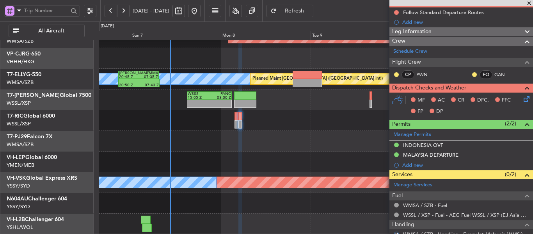
scroll to position [0, 0]
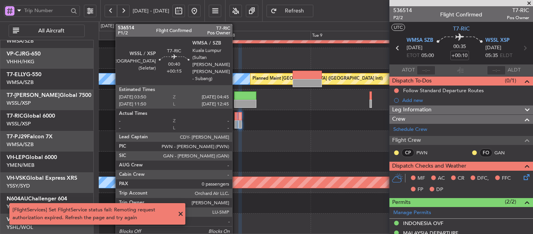
click at [236, 117] on div at bounding box center [237, 116] width 4 height 8
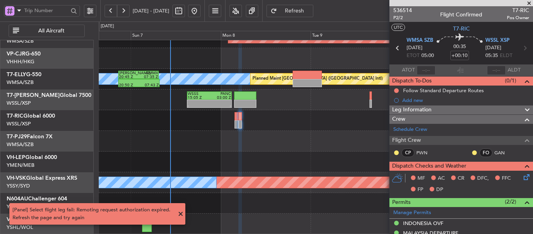
click at [299, 10] on button "Refresh" at bounding box center [290, 11] width 47 height 12
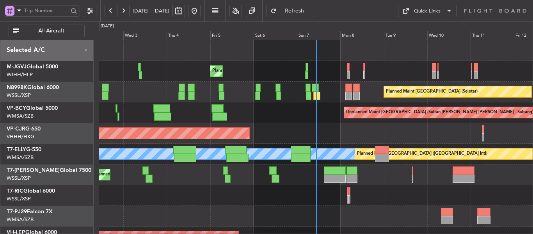
scroll to position [16, 0]
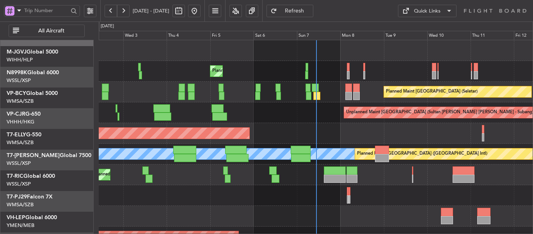
click at [338, 165] on div "Planned Maint Dubai (Al Maktoum Intl)" at bounding box center [316, 174] width 434 height 21
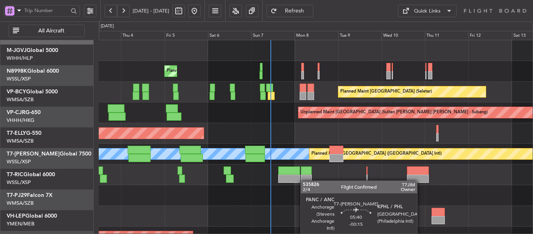
scroll to position [0, 0]
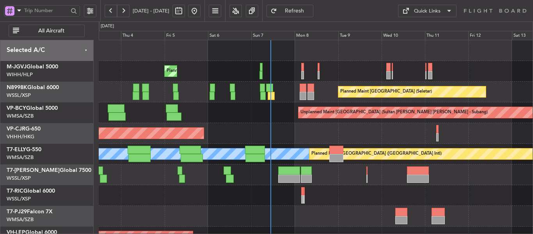
click at [301, 194] on div at bounding box center [316, 195] width 434 height 21
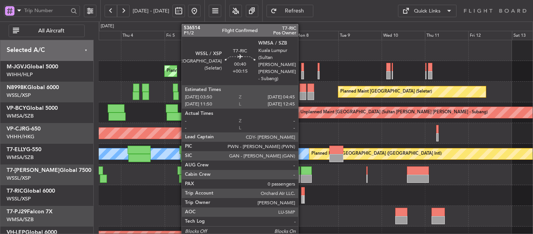
click at [302, 195] on div at bounding box center [302, 199] width 2 height 8
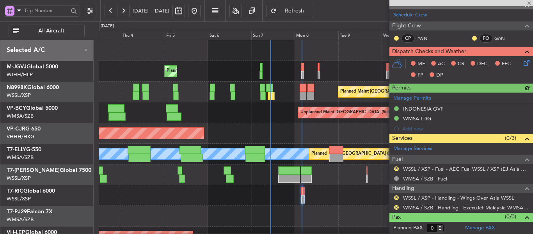
scroll to position [134, 0]
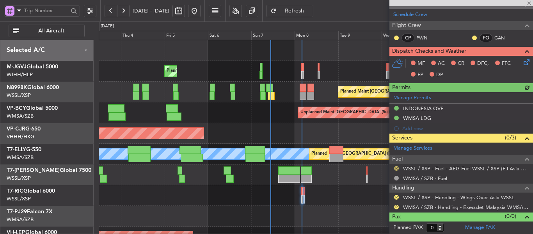
click at [396, 166] on button "R" at bounding box center [396, 168] width 5 height 5
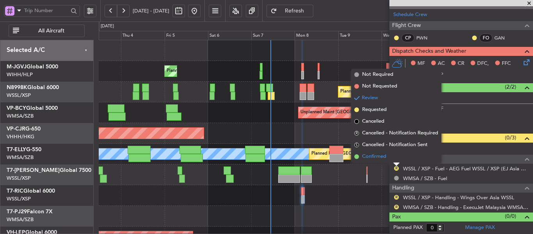
click at [354, 157] on li "Confirmed" at bounding box center [396, 157] width 90 height 12
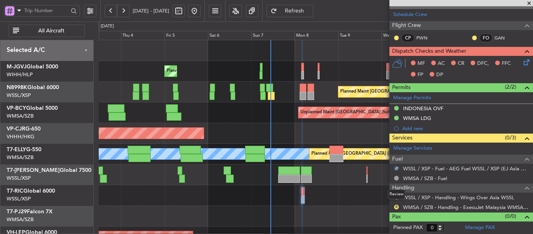
click at [396, 196] on div "Review" at bounding box center [396, 194] width 17 height 10
click at [396, 196] on mat-tooltip-component "Review" at bounding box center [396, 194] width 28 height 21
click at [397, 206] on button "R" at bounding box center [396, 207] width 5 height 5
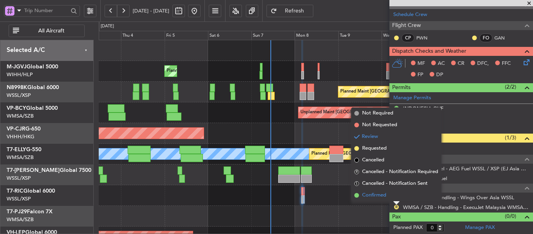
click at [359, 194] on span at bounding box center [356, 195] width 5 height 5
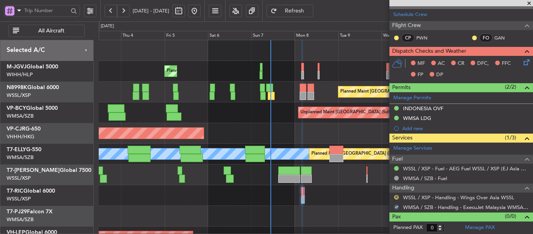
click at [396, 196] on button "R" at bounding box center [396, 197] width 5 height 5
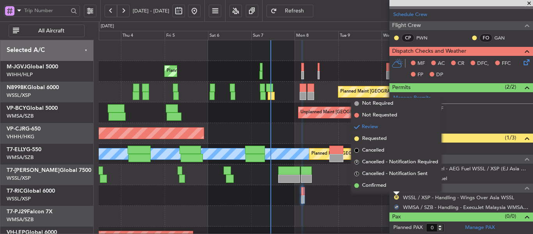
click at [357, 184] on span at bounding box center [356, 185] width 5 height 5
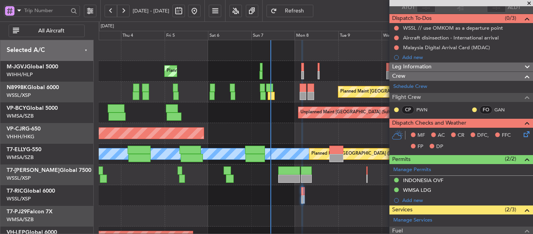
scroll to position [0, 0]
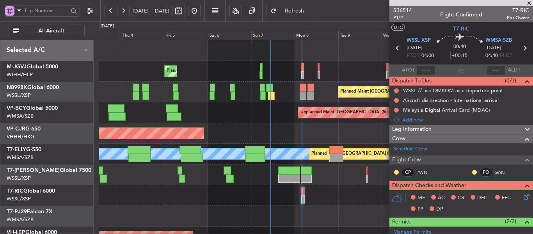
click at [521, 51] on icon at bounding box center [525, 48] width 10 height 10
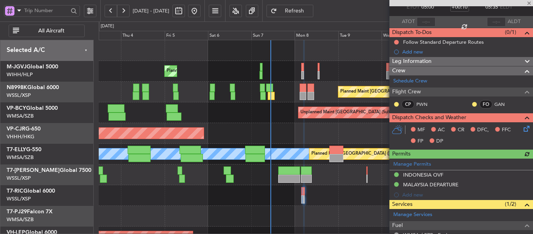
scroll to position [115, 0]
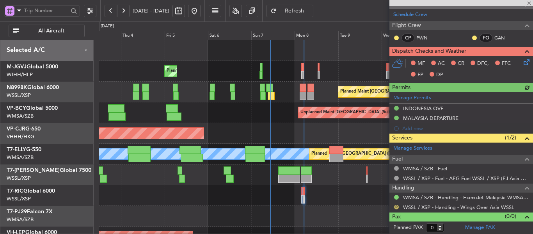
click at [398, 206] on button "R" at bounding box center [396, 207] width 5 height 5
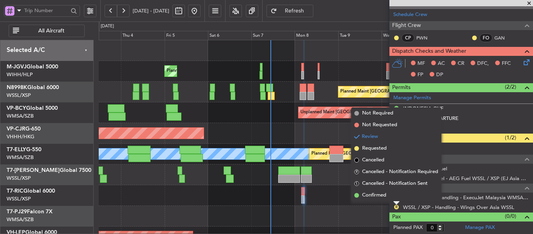
click at [358, 196] on span at bounding box center [356, 195] width 5 height 5
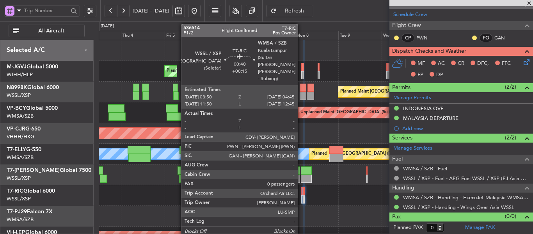
click at [301, 199] on div at bounding box center [302, 199] width 2 height 8
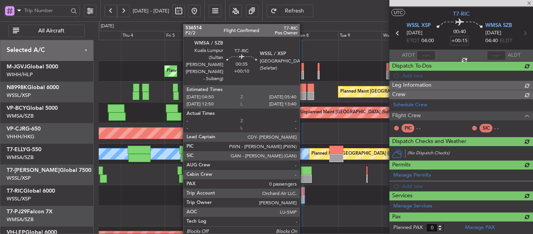
scroll to position [134, 0]
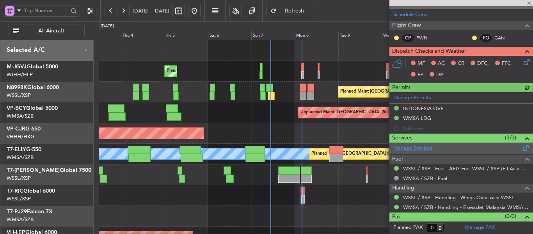
click at [418, 149] on link "Manage Services" at bounding box center [412, 148] width 39 height 8
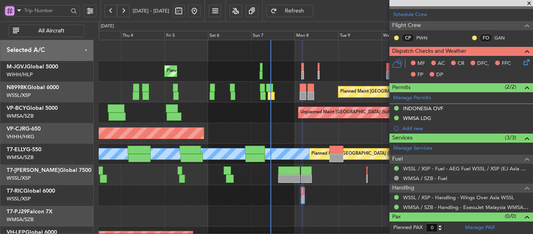
click at [306, 11] on span "Refresh" at bounding box center [295, 10] width 32 height 5
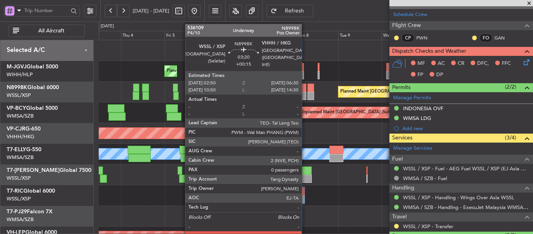
click at [303, 91] on div at bounding box center [303, 88] width 7 height 8
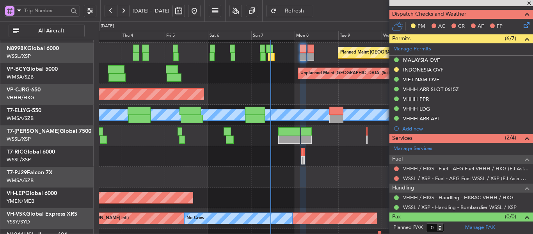
scroll to position [75, 0]
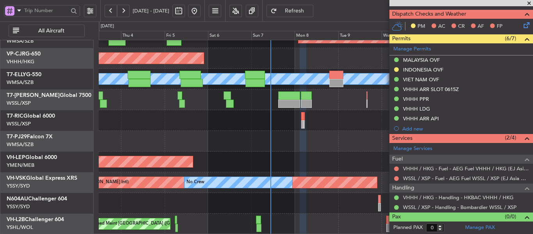
click at [311, 8] on span "Refresh" at bounding box center [295, 10] width 32 height 5
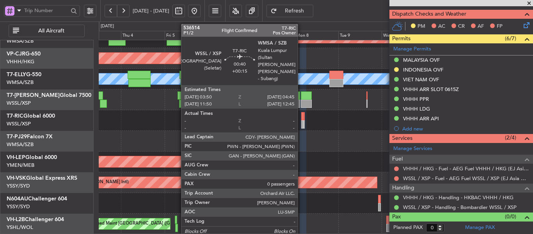
click at [301, 123] on div at bounding box center [302, 124] width 2 height 8
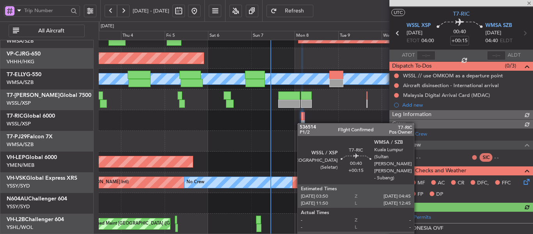
scroll to position [153, 0]
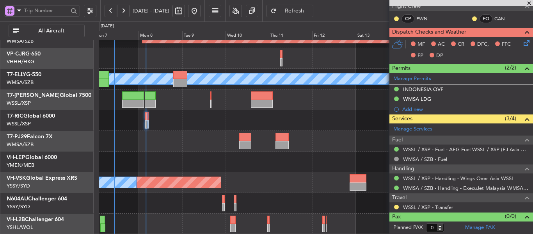
click at [167, 142] on div "Unplanned Maint Kuala Lumpur (Sultan Abdul Aziz Shah - Subang) Planned Maint Ho…" at bounding box center [316, 99] width 434 height 269
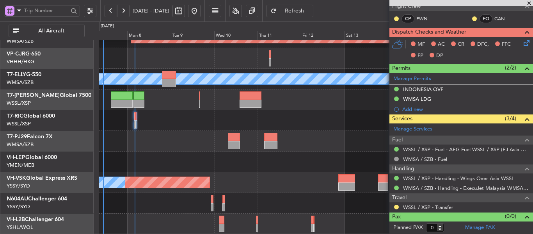
click at [260, 192] on div "Unplanned Maint Kuala Lumpur (Sultan Abdul Aziz Shah - Subang) Planned Maint Ho…" at bounding box center [316, 99] width 434 height 269
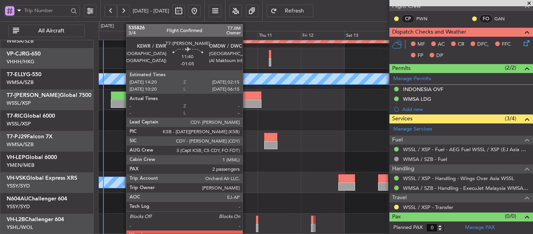
click at [246, 97] on div at bounding box center [251, 95] width 22 height 8
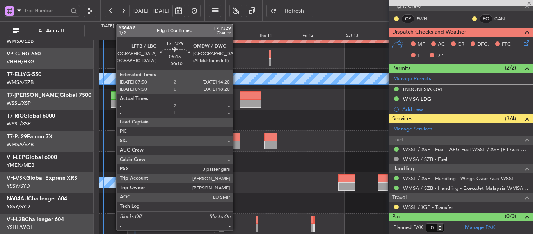
type input "-01:05"
type input "2"
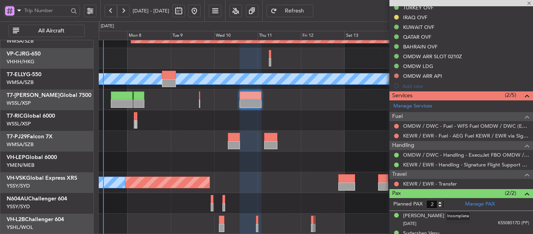
scroll to position [265, 0]
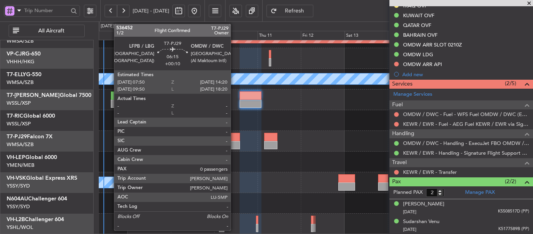
click at [234, 145] on div at bounding box center [234, 145] width 12 height 8
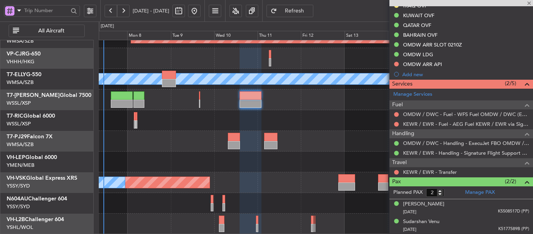
type input "+00:10"
type input "0"
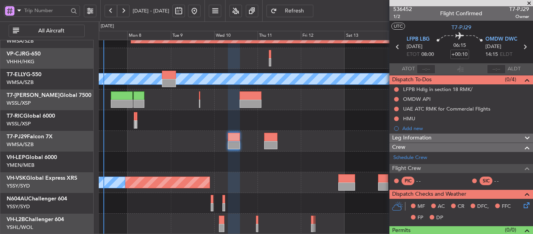
scroll to position [0, 0]
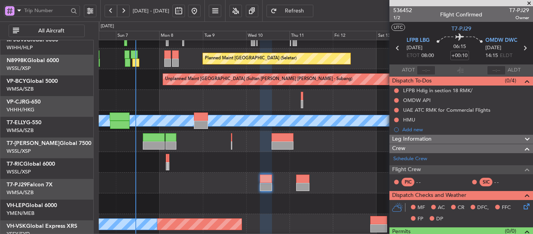
click at [228, 178] on div "Planned Maint Singapore (Seletar) Planned Maint Singapore (Seletar) Unplanned M…" at bounding box center [316, 141] width 434 height 269
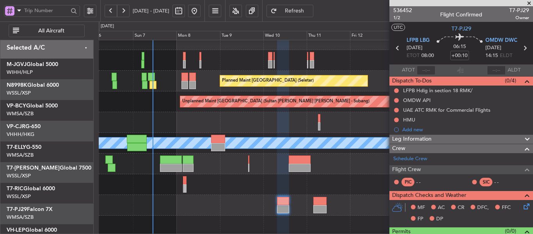
click at [232, 128] on div "Planned Maint [GEOGRAPHIC_DATA] ([GEOGRAPHIC_DATA] Intl)" at bounding box center [316, 122] width 434 height 21
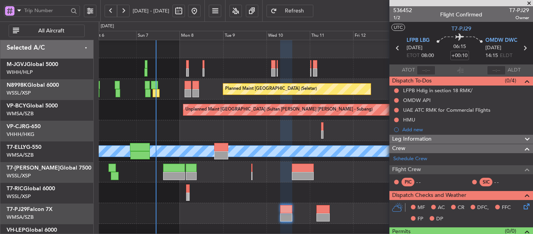
scroll to position [3, 0]
click at [530, 1] on span at bounding box center [529, 3] width 8 height 7
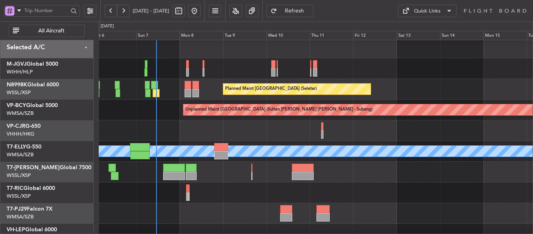
scroll to position [0, 0]
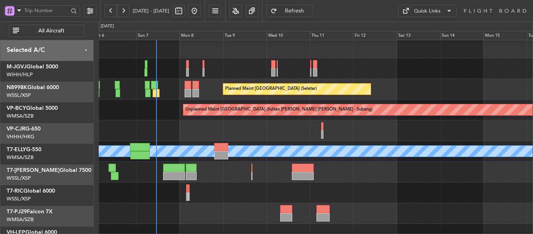
click at [187, 79] on div "Planned Maint [GEOGRAPHIC_DATA] (Seletar)" at bounding box center [316, 68] width 434 height 21
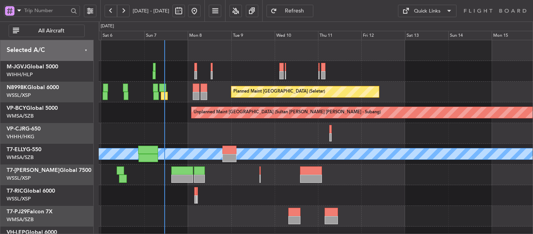
click at [209, 128] on div "Planned Maint [GEOGRAPHIC_DATA] ([GEOGRAPHIC_DATA] Intl)" at bounding box center [316, 133] width 434 height 21
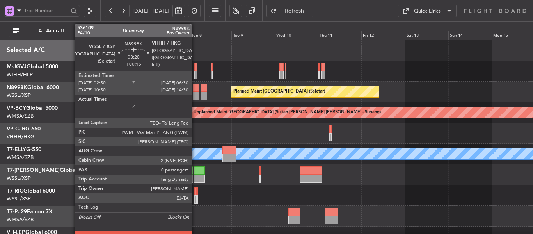
click at [195, 89] on div at bounding box center [196, 88] width 7 height 8
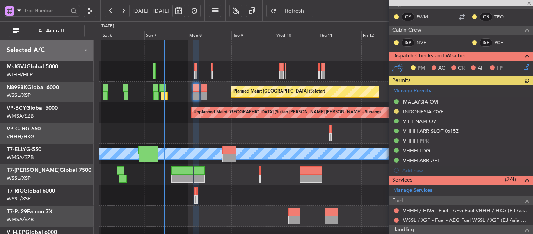
scroll to position [195, 0]
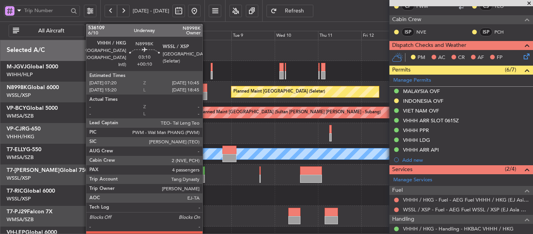
click at [206, 91] on div at bounding box center [204, 88] width 6 height 8
type input "+00:10"
type input "4"
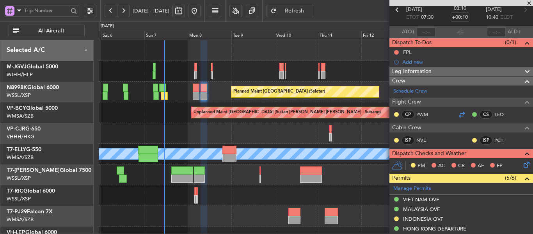
scroll to position [117, 0]
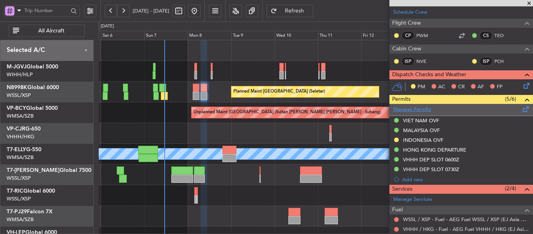
click at [413, 107] on link "Manage Permits" at bounding box center [412, 110] width 38 height 8
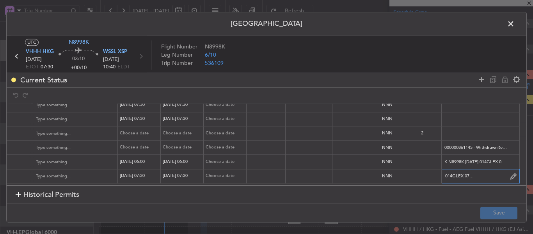
scroll to position [0, 66]
drag, startPoint x: 445, startPoint y: 170, endPoint x: 505, endPoint y: 170, distance: 60.5
click at [505, 170] on div "T N8998K 08SEP 014GLEX 0730WSSL D / ID.VHHHDGN0045000/" at bounding box center [481, 176] width 78 height 12
drag, startPoint x: 466, startPoint y: 158, endPoint x: 511, endPoint y: 161, distance: 45.4
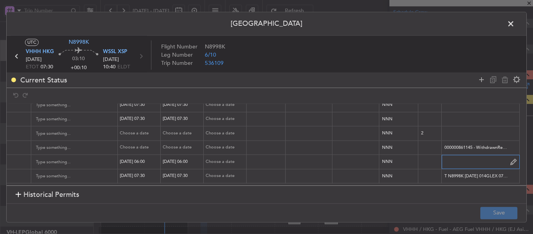
click at [511, 161] on input "K N8998K 08SEP 014GLEX 0600WSSL D / RE.N8998K IDD.VHHHDGN9780000/" at bounding box center [481, 162] width 78 height 12
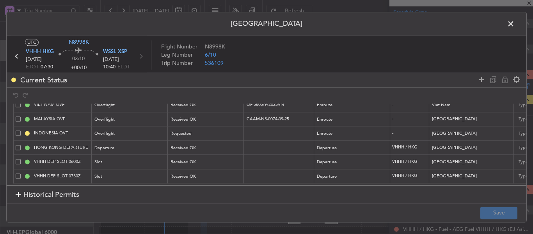
scroll to position [0, 0]
click at [515, 26] on span at bounding box center [515, 26] width 0 height 16
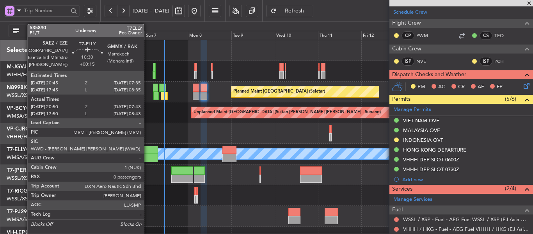
click at [148, 153] on div "Planned Maint Dubai (Dubai Intl) MEL" at bounding box center [316, 154] width 434 height 21
click at [148, 154] on div at bounding box center [149, 158] width 20 height 8
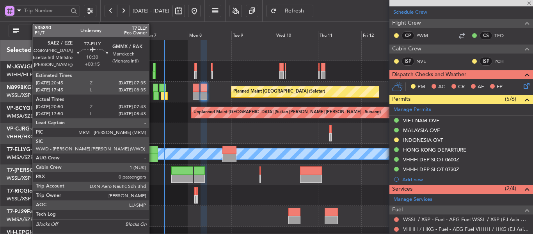
type input "+00:15"
type input "21:05"
type input "07:38"
type input "0"
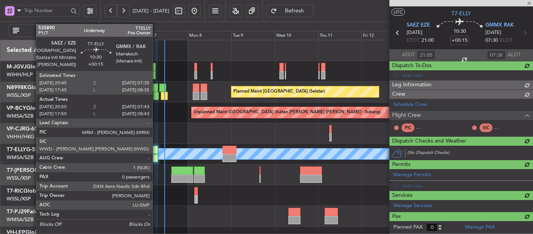
scroll to position [15, 0]
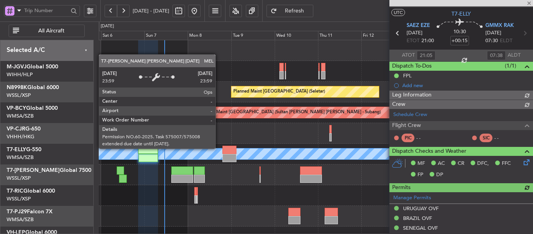
type input "[PERSON_NAME] (HHAFI)"
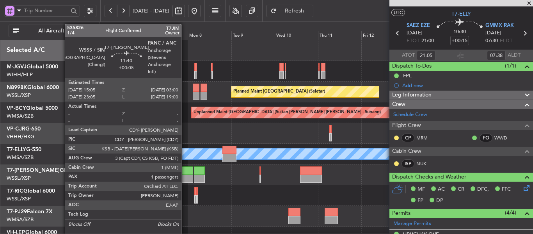
click at [185, 173] on div at bounding box center [182, 170] width 22 height 8
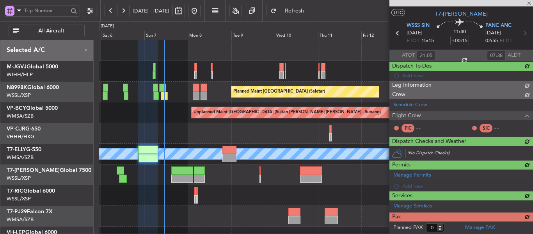
type input "+00:05"
type input "1"
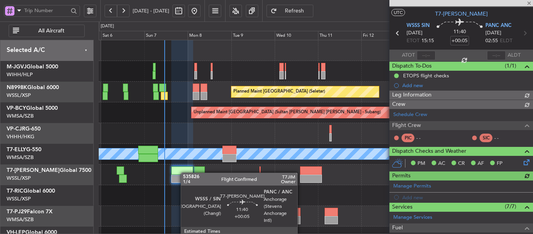
type input "[PERSON_NAME] (LEU)"
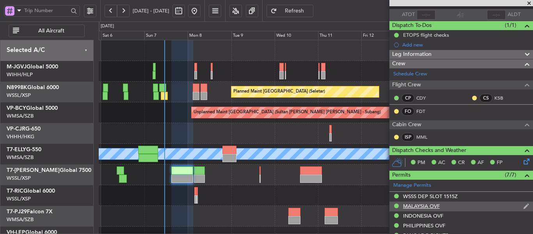
scroll to position [93, 0]
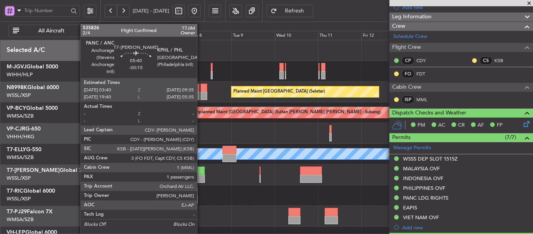
click at [201, 172] on div at bounding box center [199, 170] width 11 height 8
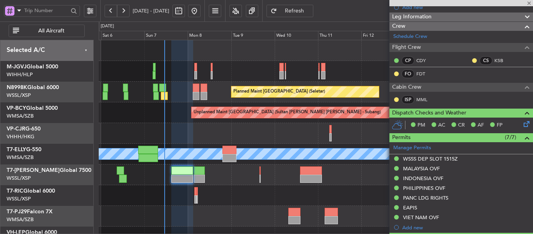
type input "-00:15"
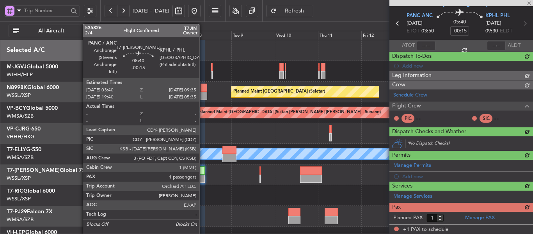
scroll to position [103, 0]
type input "[PERSON_NAME] (LEU)"
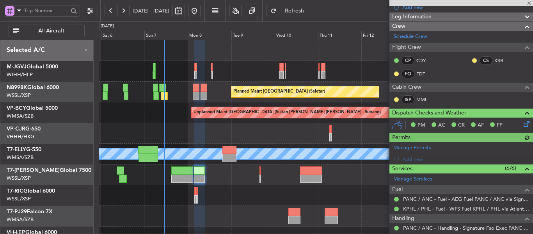
type input "[PERSON_NAME] (LEU)"
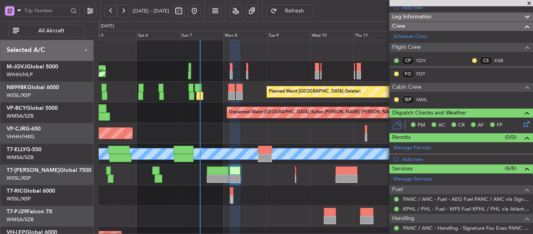
click at [244, 144] on div "Planned Maint Singapore (Seletar) Planned Maint Singapore (Seletar) Unplanned M…" at bounding box center [316, 174] width 434 height 269
click at [528, 3] on span at bounding box center [529, 3] width 8 height 7
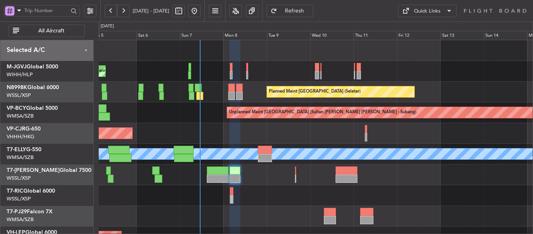
type input "0"
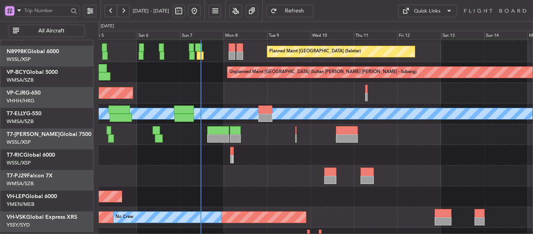
scroll to position [44, 0]
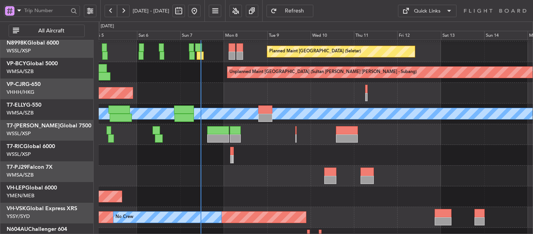
click at [277, 165] on div at bounding box center [316, 175] width 434 height 21
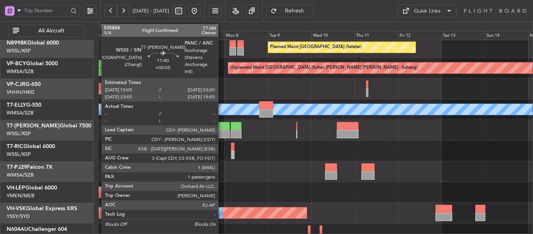
click at [222, 130] on div at bounding box center [219, 126] width 22 height 8
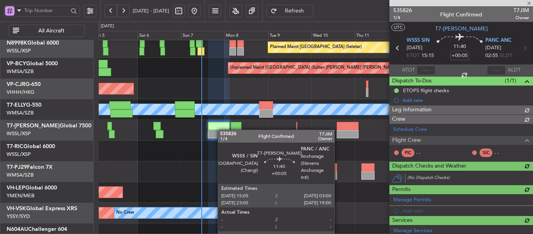
type input "[PERSON_NAME] (LEU)"
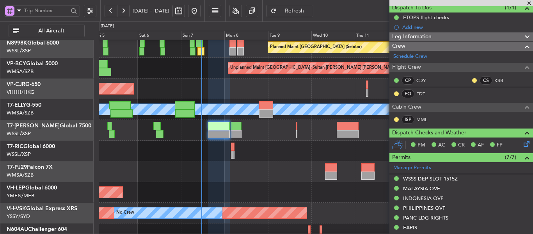
scroll to position [62, 0]
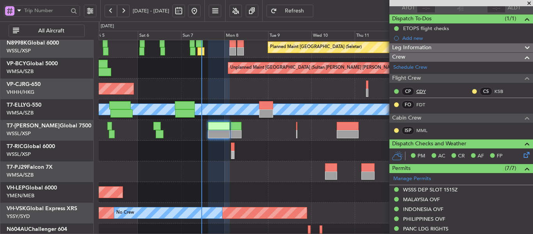
click at [420, 92] on link "CDY" at bounding box center [425, 91] width 18 height 7
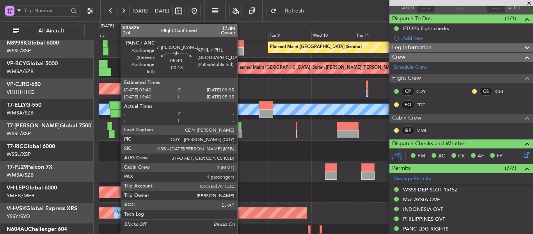
click at [241, 131] on div at bounding box center [236, 134] width 11 height 8
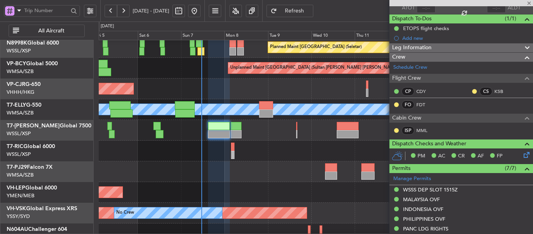
type input "-00:15"
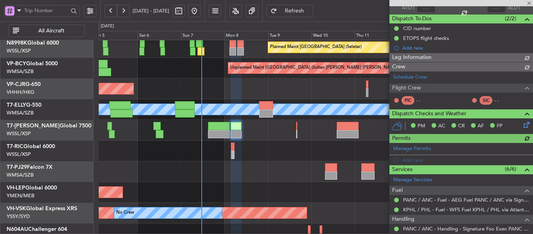
type input "[PERSON_NAME] (LEU)"
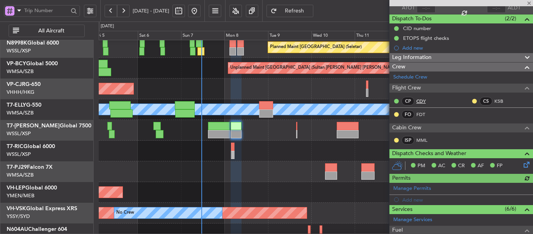
click at [422, 101] on link "CDY" at bounding box center [425, 101] width 18 height 7
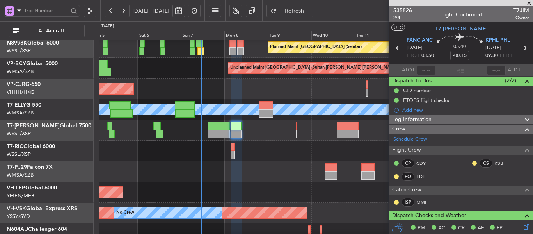
type input "[PERSON_NAME] (LEU)"
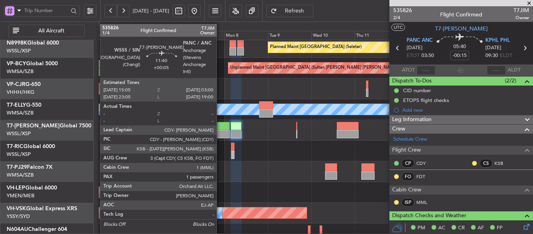
click at [220, 131] on div at bounding box center [219, 134] width 22 height 8
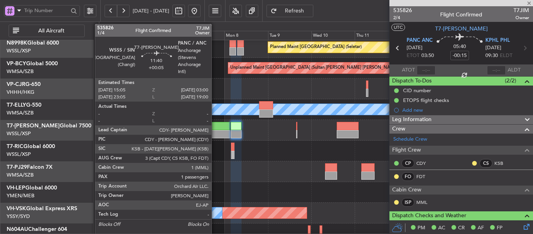
click at [215, 132] on div at bounding box center [219, 134] width 22 height 8
type input "+00:05"
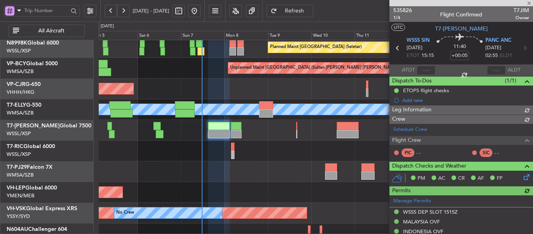
type input "[PERSON_NAME] (LEU)"
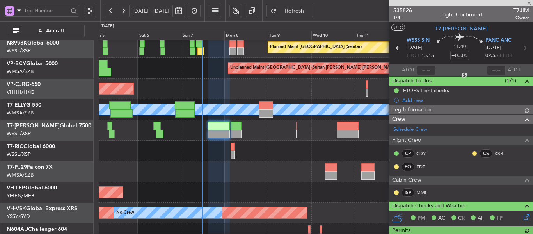
type input "[PERSON_NAME] (LEU)"
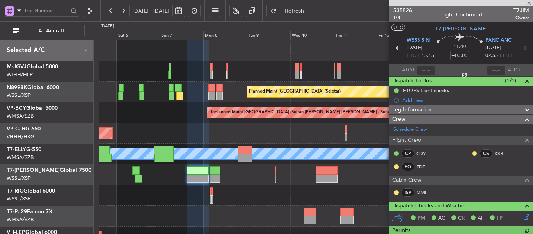
click at [212, 150] on div "Planned Maint Dubai (Dubai Intl) MEL" at bounding box center [316, 154] width 434 height 21
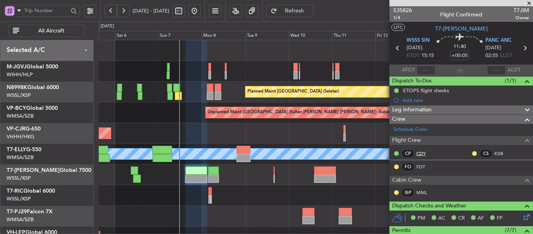
click at [417, 153] on link "CDY" at bounding box center [425, 153] width 18 height 7
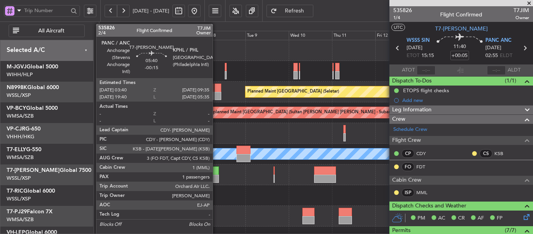
click at [216, 175] on div at bounding box center [213, 178] width 11 height 8
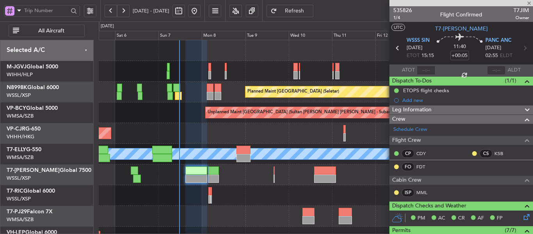
type input "-00:15"
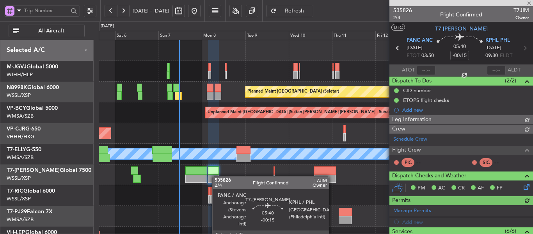
type input "[PERSON_NAME] (LEU)"
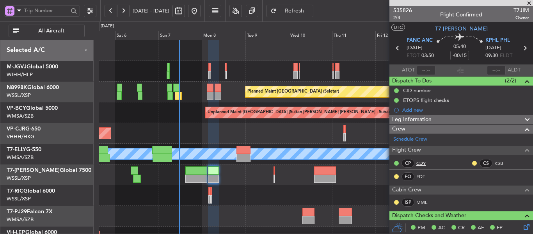
click at [422, 165] on link "CDY" at bounding box center [425, 163] width 18 height 7
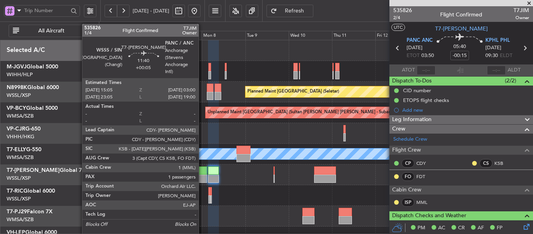
click at [202, 172] on div at bounding box center [196, 170] width 22 height 8
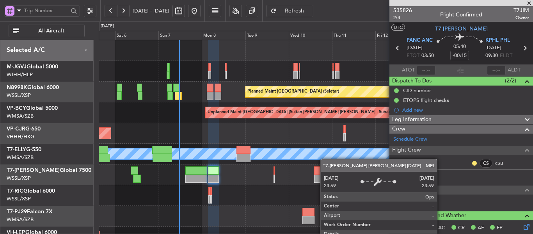
scroll to position [21, 0]
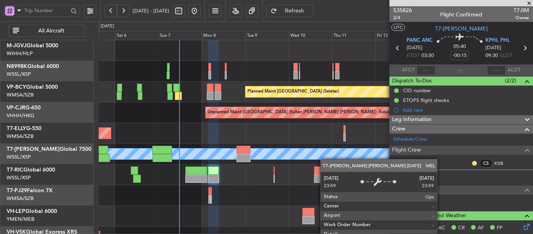
click at [247, 144] on div "Planned Maint Dubai (Dubai Intl) MEL" at bounding box center [316, 154] width 434 height 21
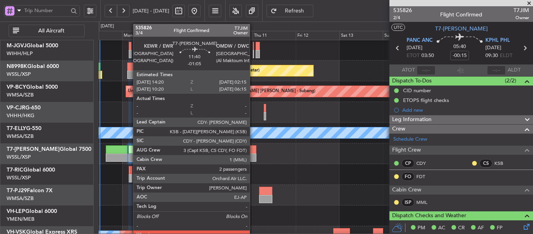
click at [253, 155] on div at bounding box center [246, 157] width 22 height 8
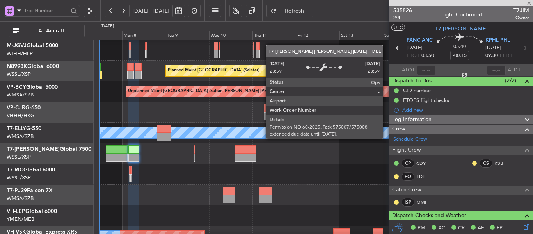
type input "-01:05"
type input "2"
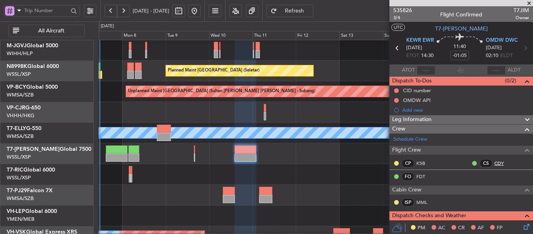
click at [494, 162] on link "CDY" at bounding box center [503, 163] width 18 height 7
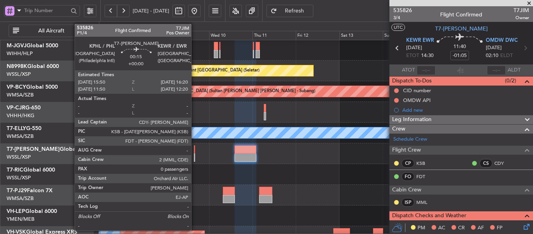
click at [195, 156] on div at bounding box center [194, 157] width 1 height 8
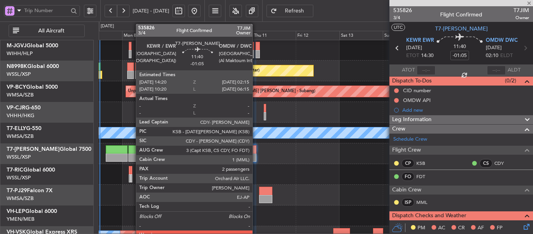
type input "0"
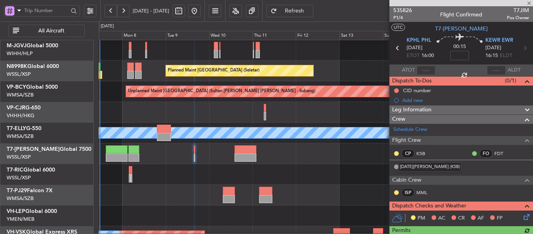
click at [420, 165] on div "[DATE][PERSON_NAME] (KSB)" at bounding box center [429, 167] width 63 height 10
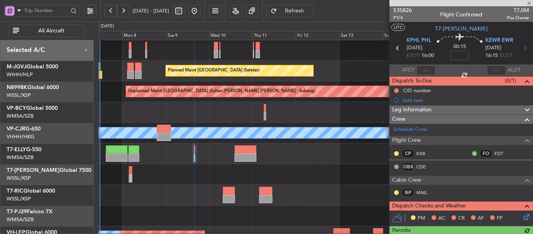
click at [307, 185] on div at bounding box center [316, 174] width 434 height 21
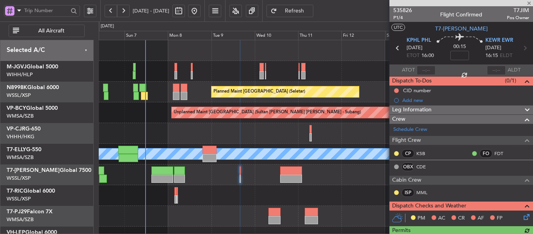
click at [194, 163] on div "Planned Maint Dubai (Dubai Intl) MEL" at bounding box center [316, 154] width 434 height 21
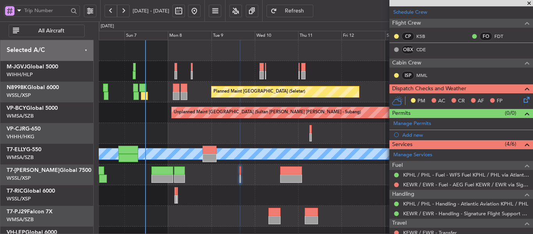
scroll to position [156, 0]
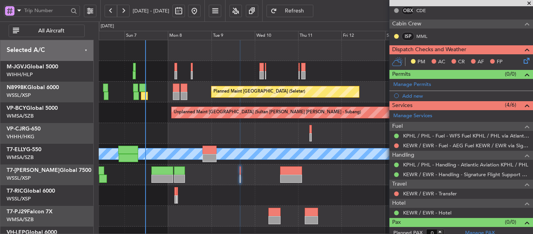
click at [177, 70] on div at bounding box center [175, 67] width 3 height 8
type input "+00:15"
type input "4"
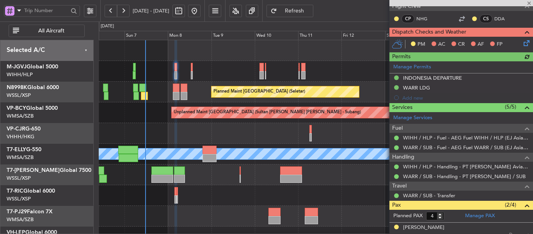
scroll to position [24, 0]
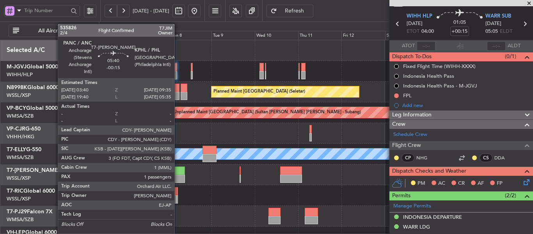
click at [178, 177] on div at bounding box center [179, 178] width 11 height 8
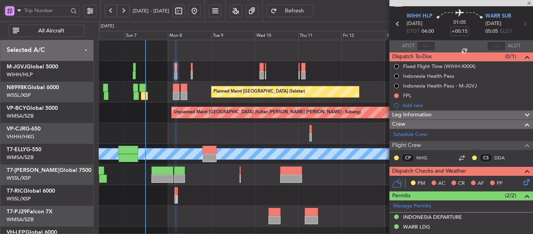
type input "-00:15"
type input "1"
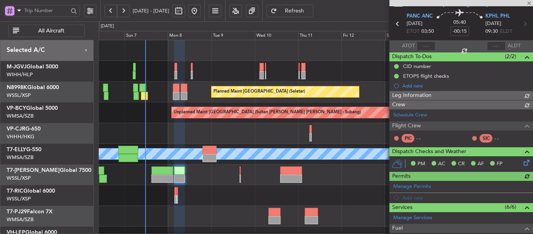
type input "[PERSON_NAME] (LEU)"
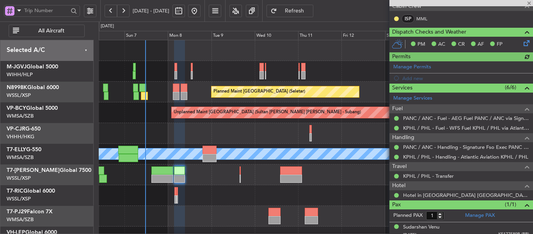
scroll to position [189, 0]
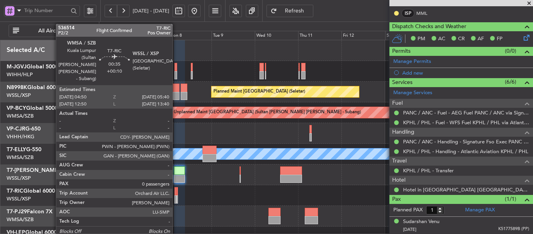
click at [176, 196] on div at bounding box center [175, 199] width 2 height 8
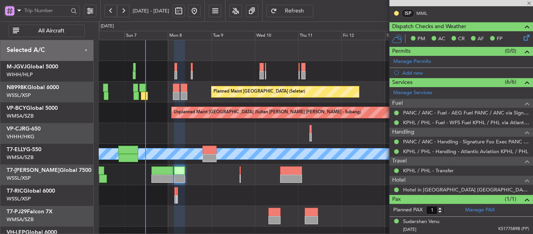
type input "+00:15"
type input "0"
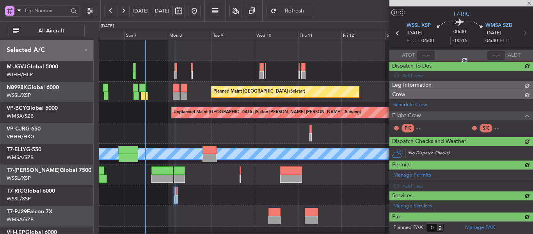
scroll to position [153, 0]
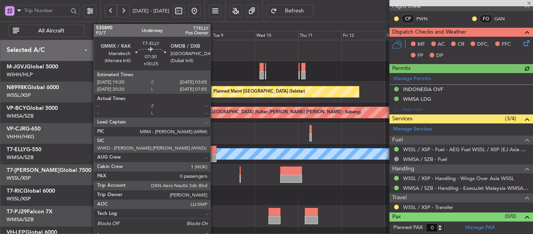
click at [213, 152] on div at bounding box center [210, 150] width 14 height 8
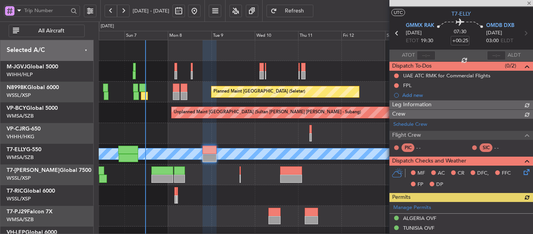
scroll to position [189, 0]
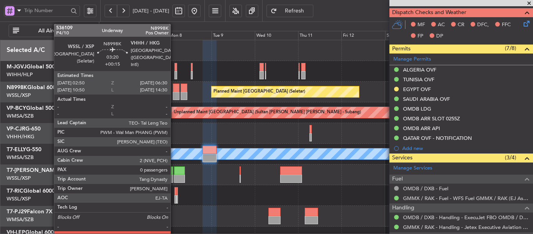
click at [174, 98] on div at bounding box center [176, 96] width 7 height 8
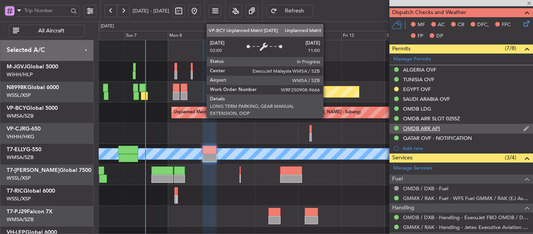
type input "+00:15"
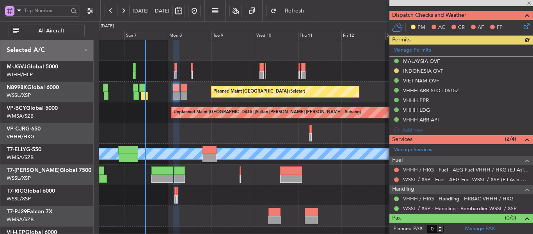
scroll to position [226, 0]
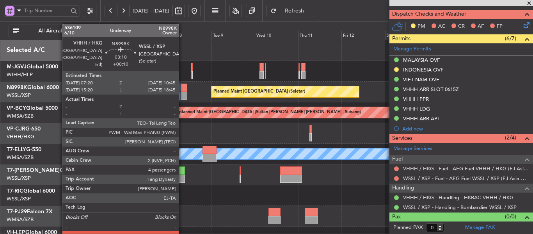
click at [182, 92] on div at bounding box center [184, 96] width 6 height 8
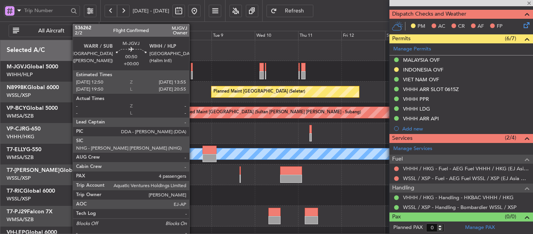
click at [193, 69] on div at bounding box center [192, 67] width 2 height 8
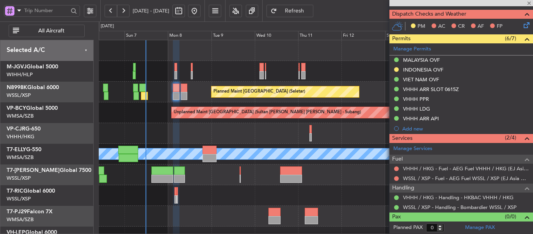
type input "4"
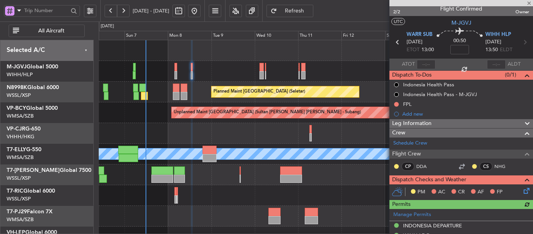
scroll to position [4, 0]
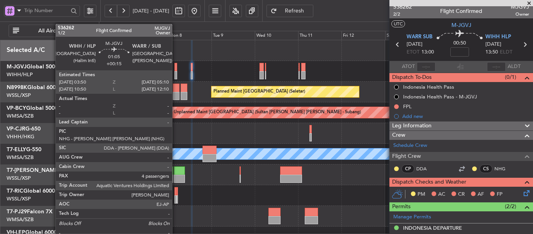
click at [176, 75] on div at bounding box center [175, 75] width 3 height 8
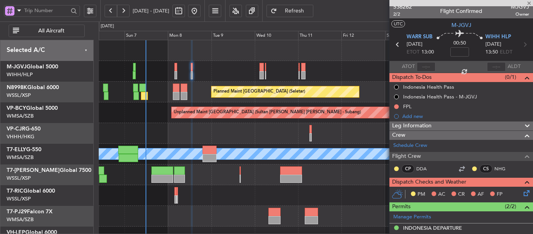
type input "+00:15"
